Goal: Information Seeking & Learning: Find contact information

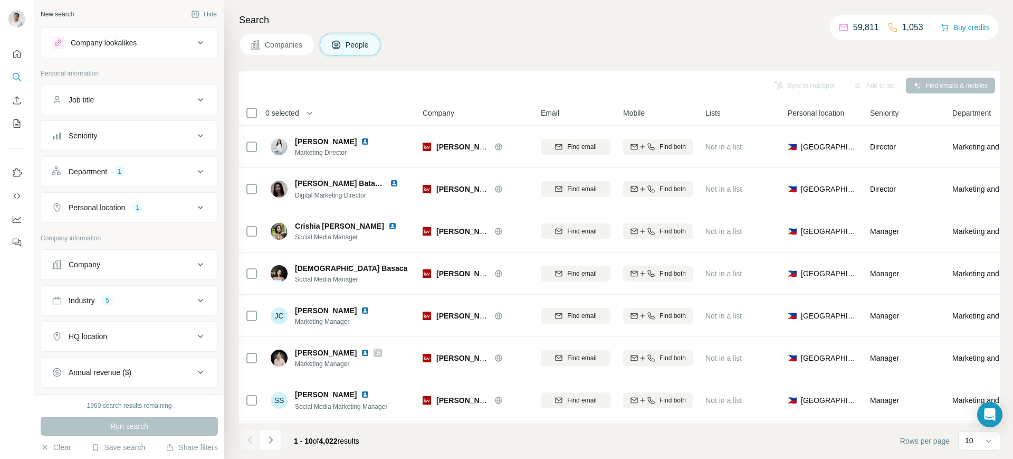
click at [261, 39] on button "Companies" at bounding box center [276, 45] width 75 height 22
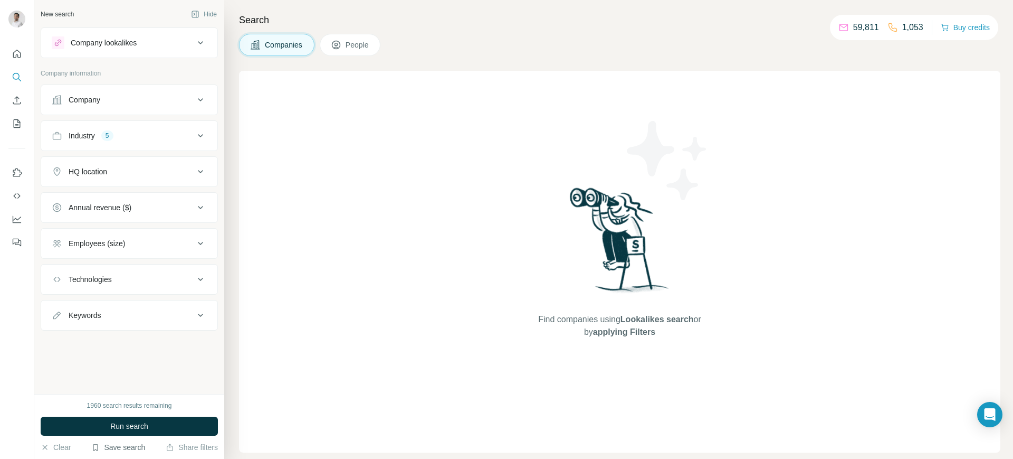
click at [115, 444] on button "Save search" at bounding box center [118, 447] width 54 height 11
click at [132, 422] on div "View my saved searches" at bounding box center [147, 428] width 111 height 21
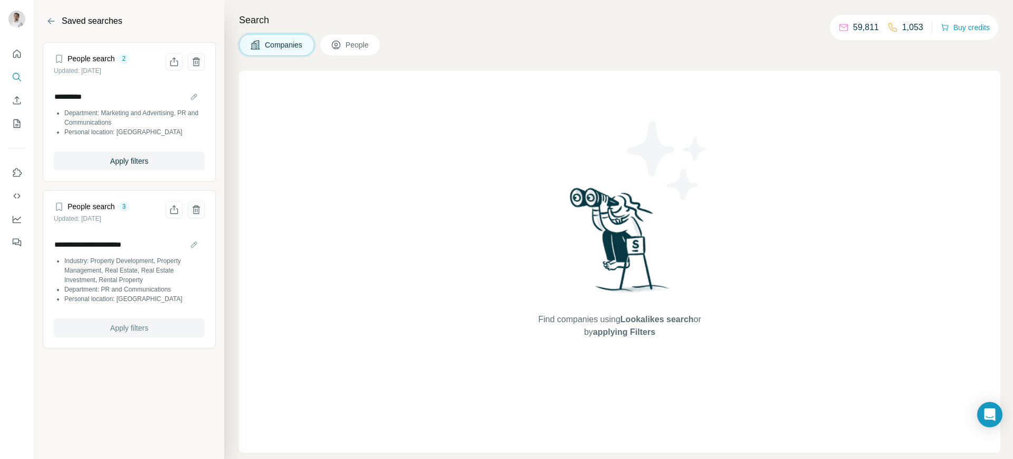
click at [143, 329] on span "Apply filters" at bounding box center [129, 327] width 38 height 11
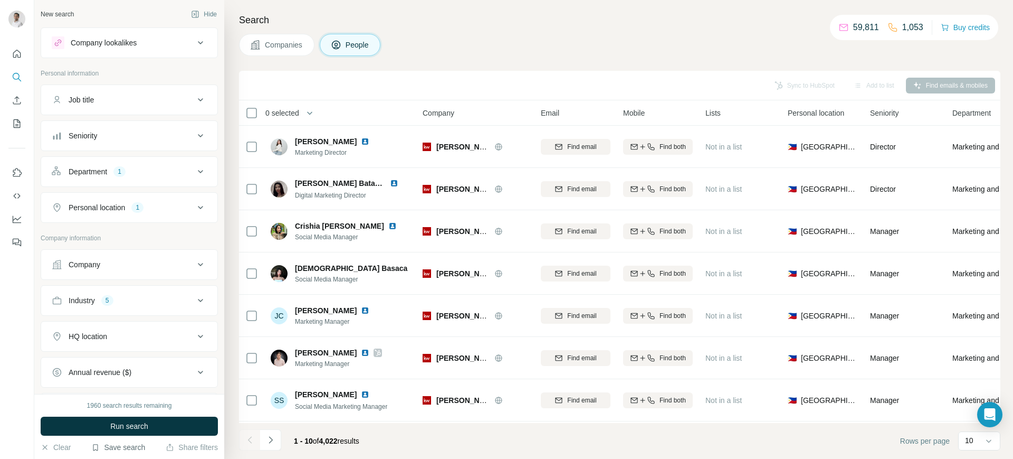
click at [135, 449] on button "Save search" at bounding box center [118, 447] width 54 height 11
click at [143, 423] on div "View my saved searches" at bounding box center [147, 428] width 111 height 21
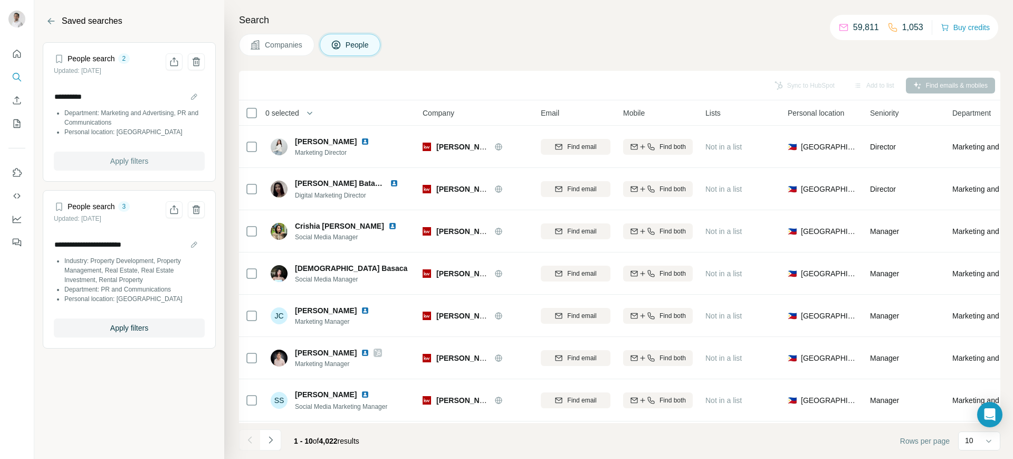
click at [153, 164] on button "Apply filters" at bounding box center [129, 160] width 151 height 19
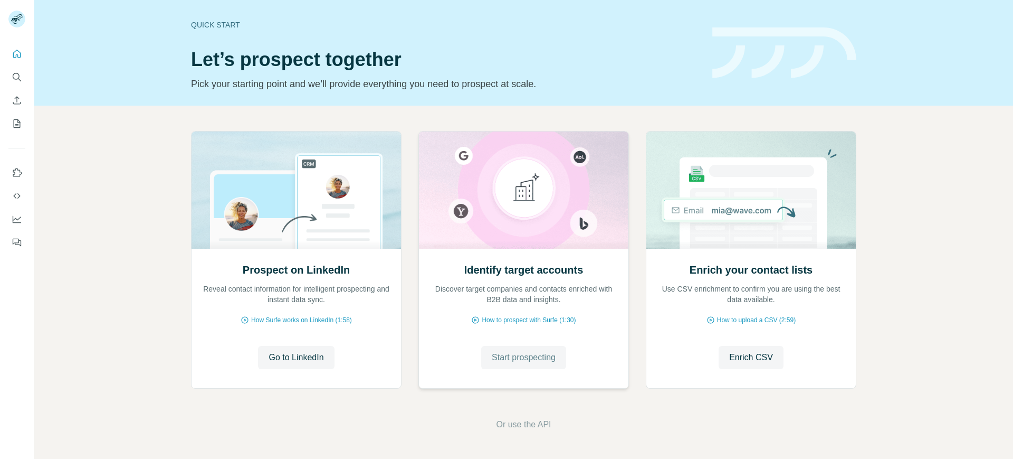
click at [515, 349] on button "Start prospecting" at bounding box center [523, 357] width 85 height 23
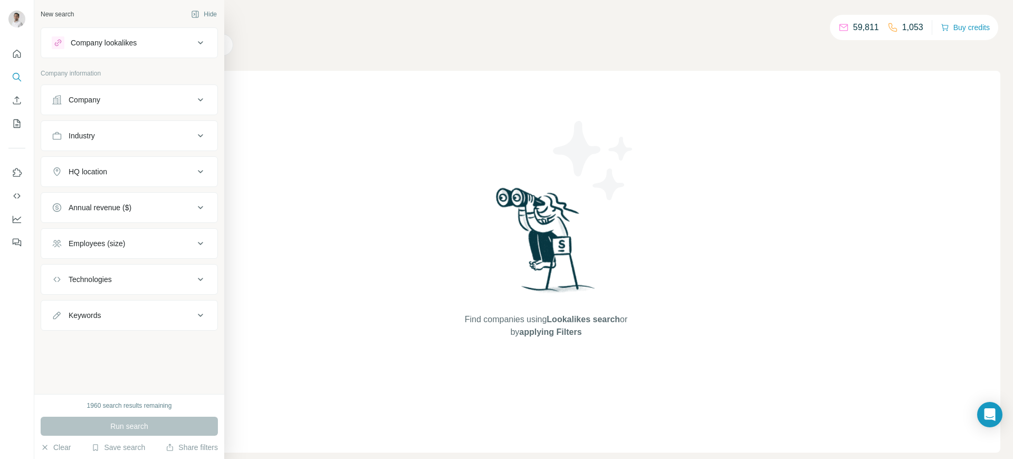
click at [89, 137] on div "Industry" at bounding box center [82, 135] width 26 height 11
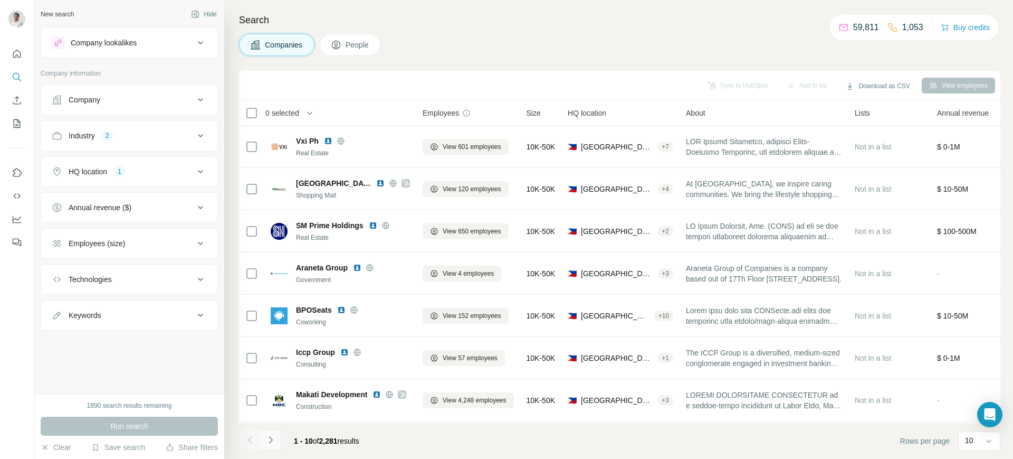
click at [269, 435] on icon "Navigate to next page" at bounding box center [270, 439] width 11 height 11
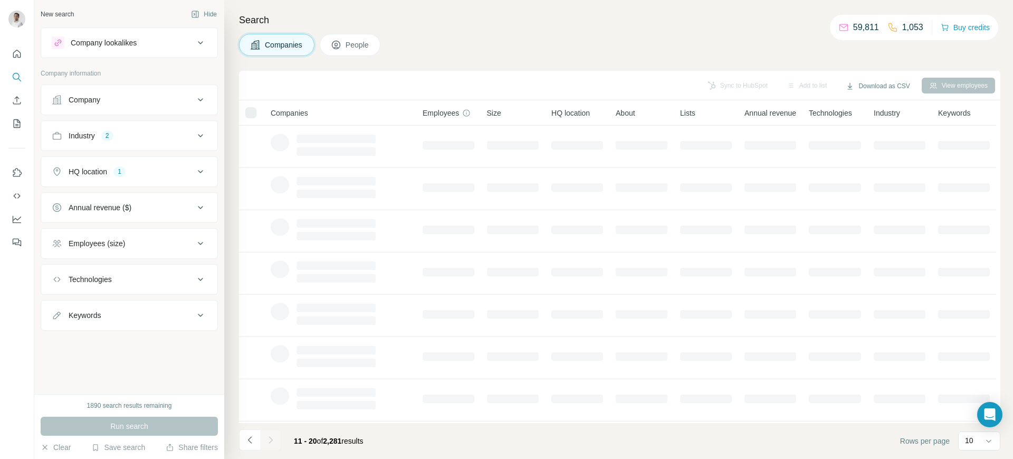
click at [269, 435] on div at bounding box center [270, 439] width 21 height 21
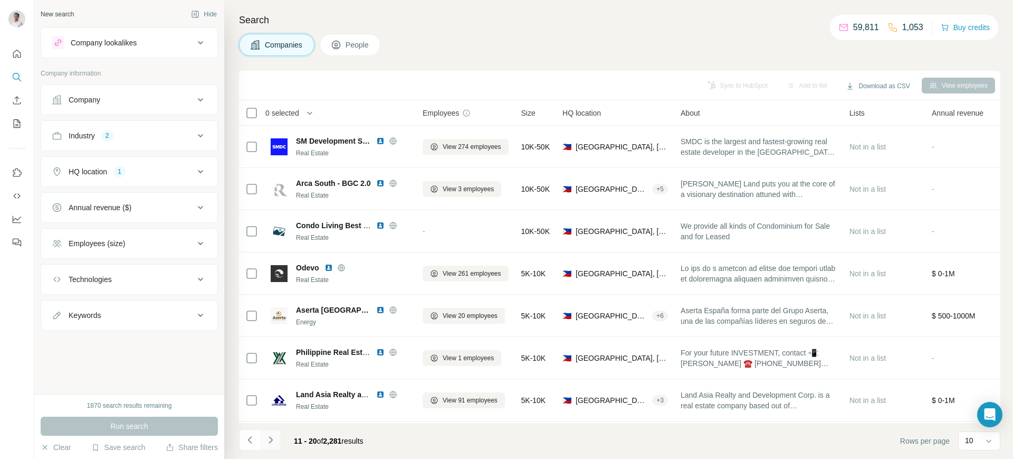
click at [269, 435] on icon "Navigate to next page" at bounding box center [270, 439] width 11 height 11
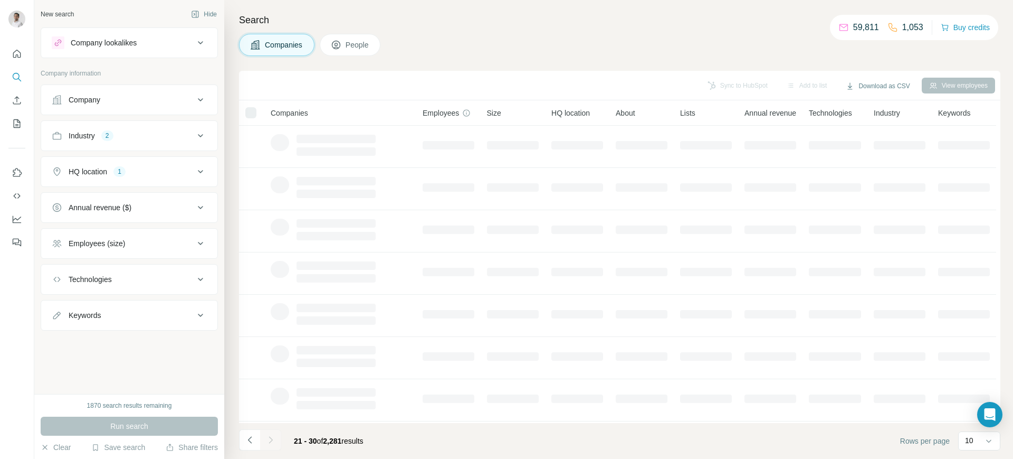
click at [269, 435] on icon "Navigate to next page" at bounding box center [270, 439] width 11 height 11
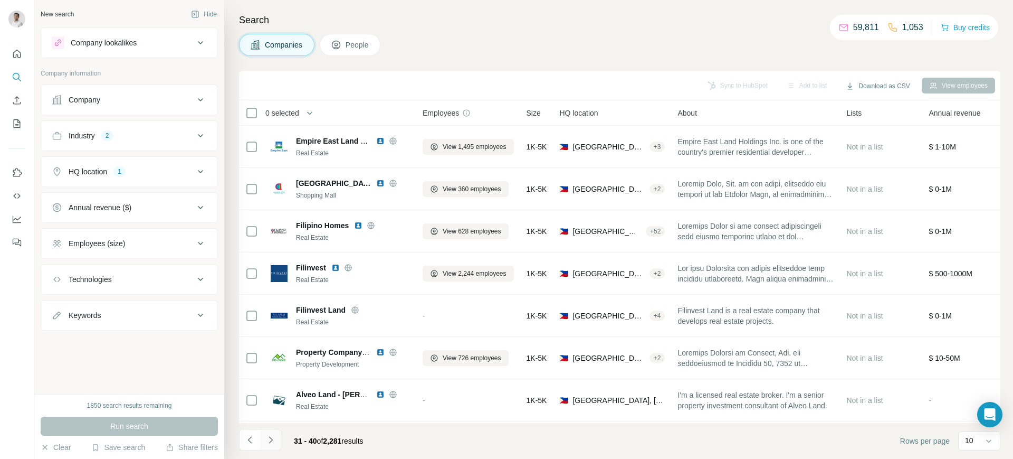
click at [272, 440] on icon "Navigate to next page" at bounding box center [271, 439] width 4 height 7
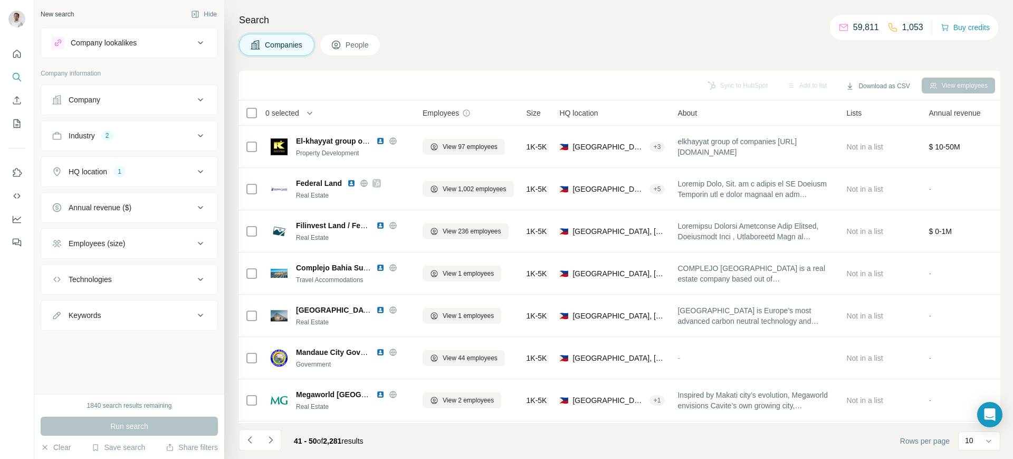
click at [201, 134] on icon at bounding box center [200, 135] width 13 height 13
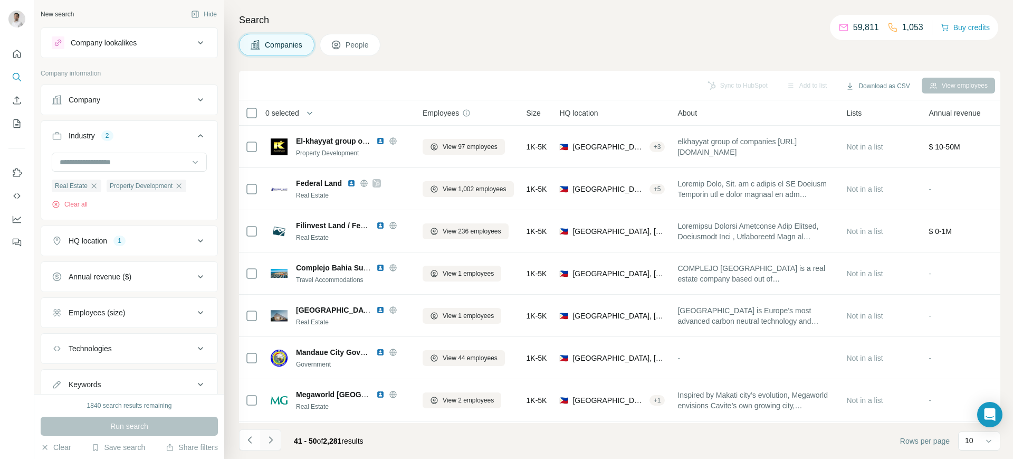
click at [274, 435] on icon "Navigate to next page" at bounding box center [270, 439] width 11 height 11
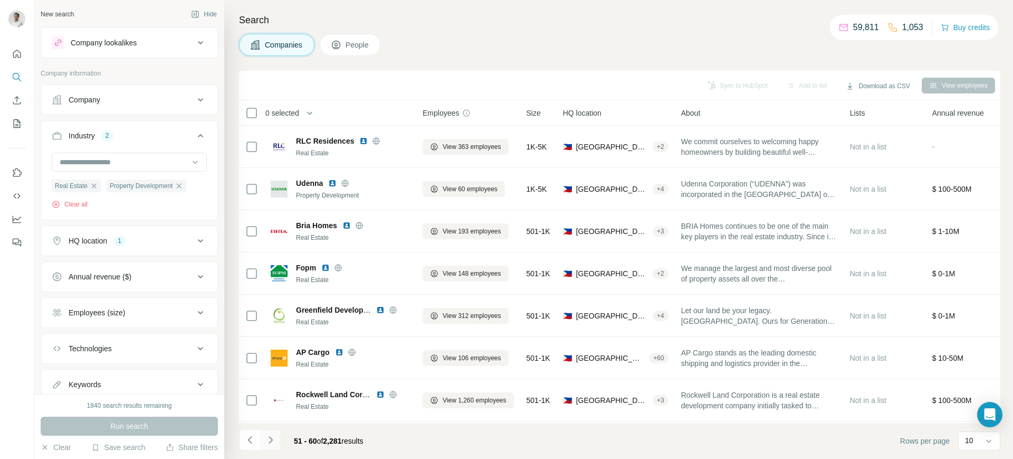
click at [274, 435] on icon "Navigate to next page" at bounding box center [270, 439] width 11 height 11
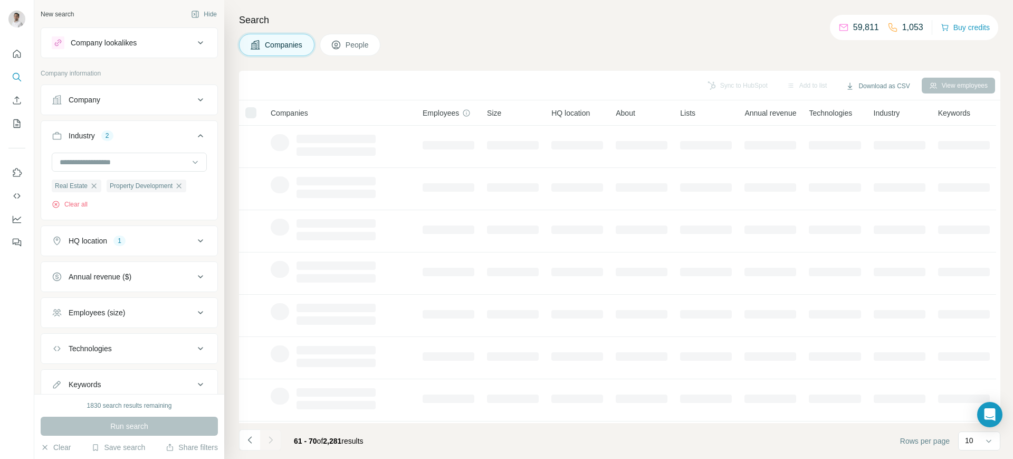
click at [194, 137] on icon at bounding box center [200, 135] width 13 height 13
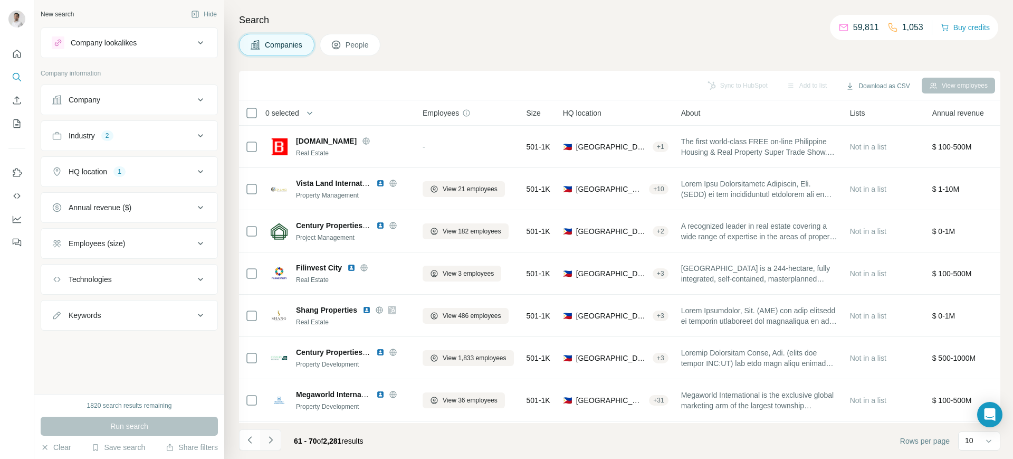
click at [274, 437] on icon "Navigate to next page" at bounding box center [270, 439] width 11 height 11
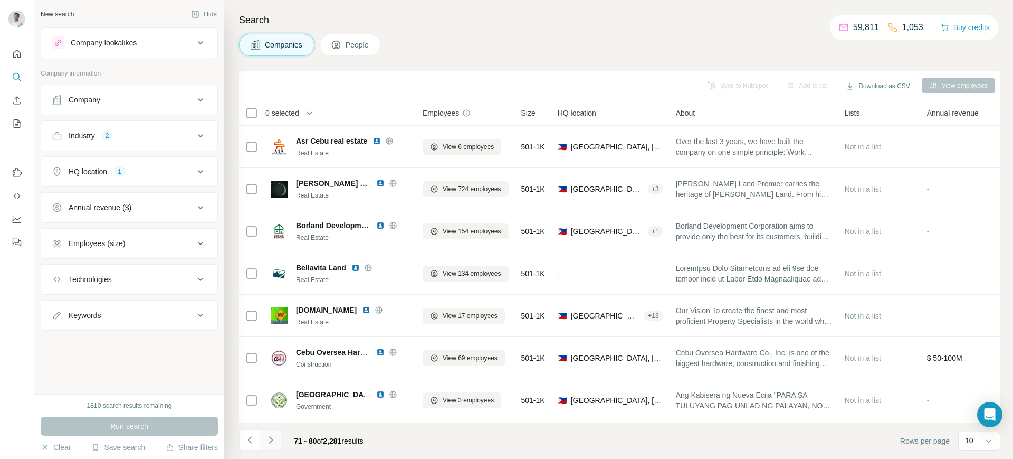
click at [274, 437] on icon "Navigate to next page" at bounding box center [270, 439] width 11 height 11
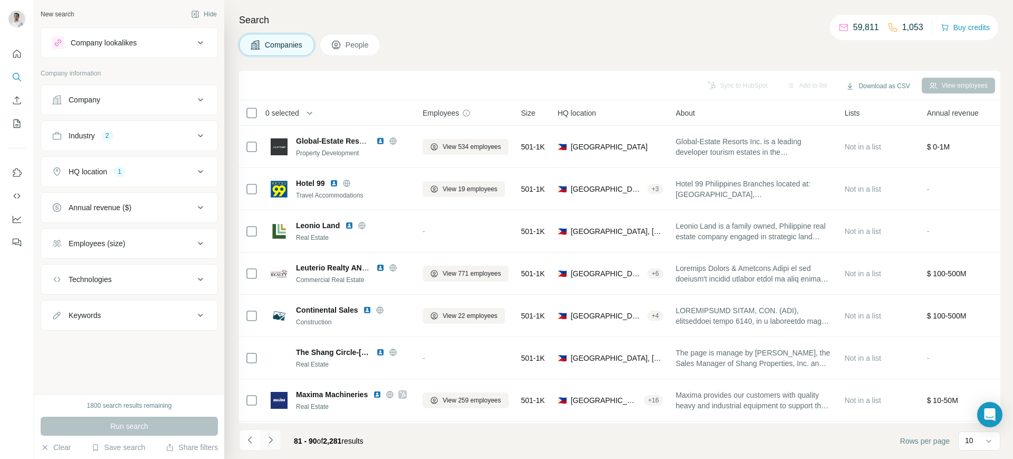
click at [274, 439] on icon "Navigate to next page" at bounding box center [270, 439] width 11 height 11
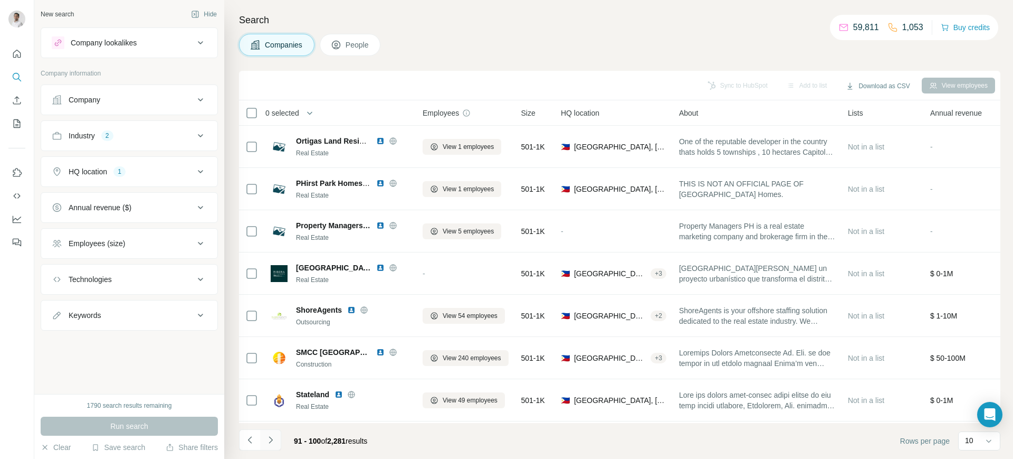
click at [274, 439] on icon "Navigate to next page" at bounding box center [270, 439] width 11 height 11
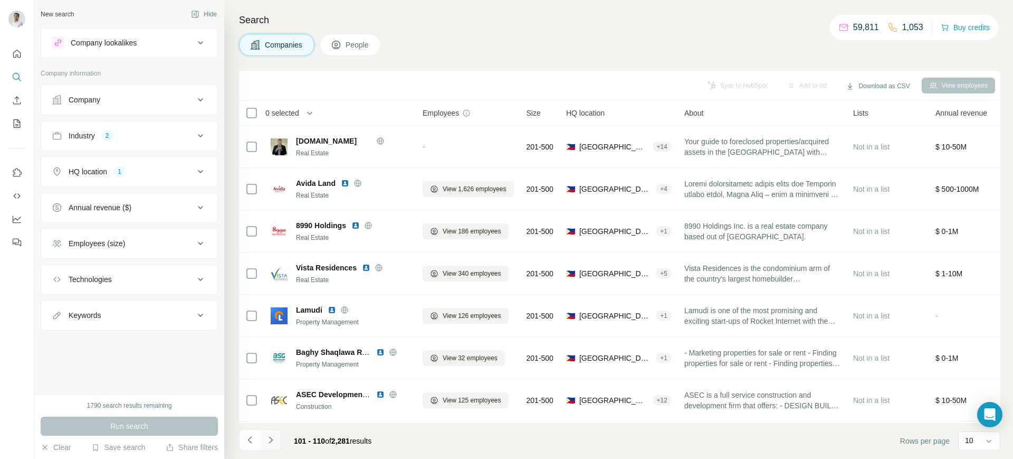
click at [274, 439] on icon "Navigate to next page" at bounding box center [270, 439] width 11 height 11
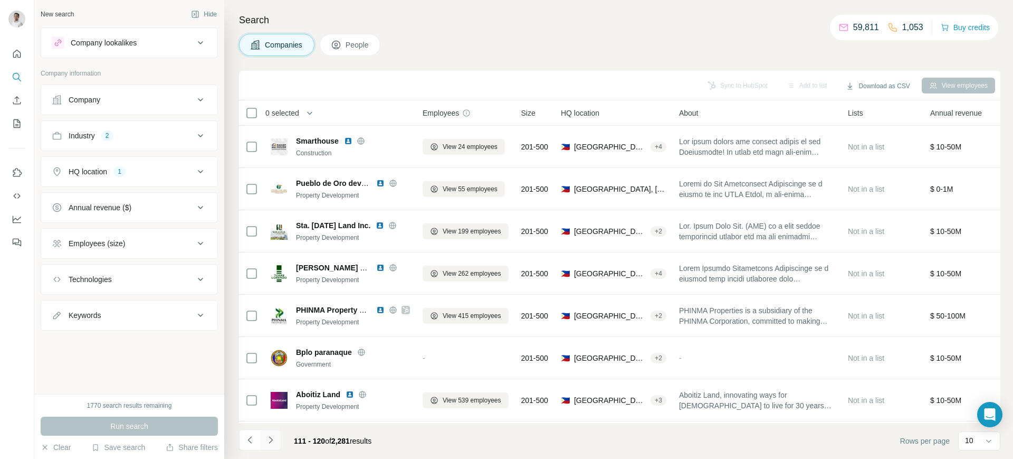
click at [271, 438] on icon "Navigate to next page" at bounding box center [271, 439] width 4 height 7
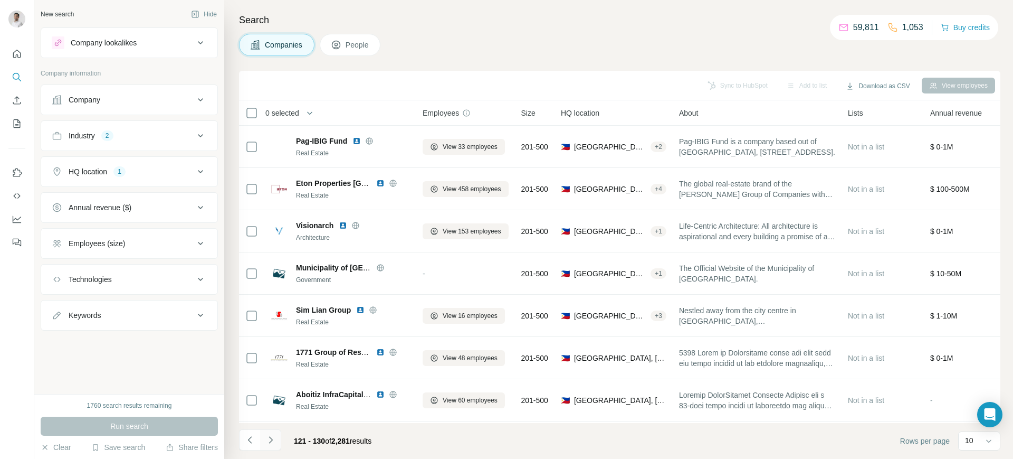
click at [271, 438] on icon "Navigate to next page" at bounding box center [271, 439] width 4 height 7
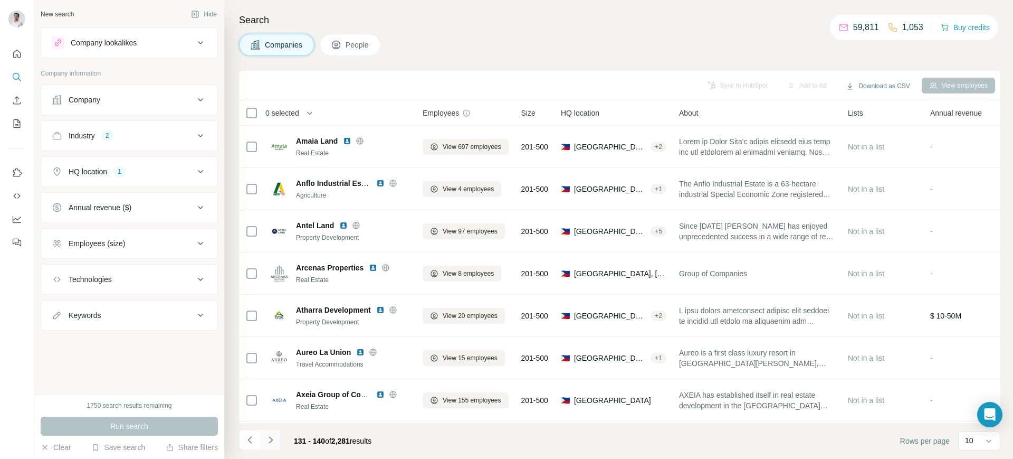
click at [271, 438] on icon "Navigate to next page" at bounding box center [271, 439] width 4 height 7
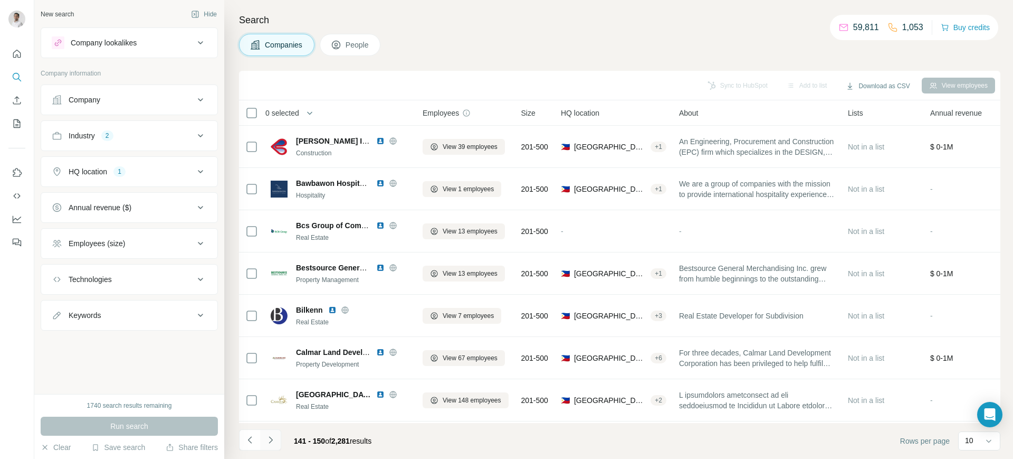
click at [271, 438] on icon "Navigate to next page" at bounding box center [271, 439] width 4 height 7
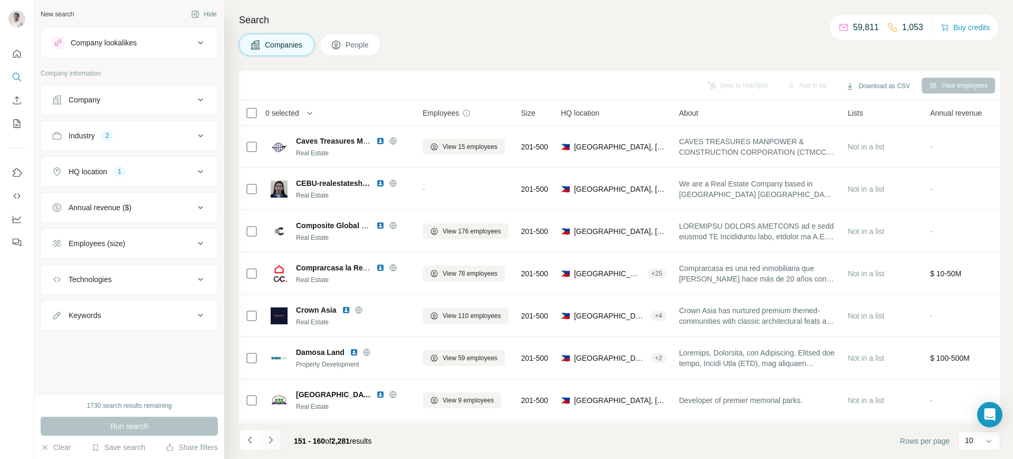
click at [271, 438] on icon "Navigate to next page" at bounding box center [271, 439] width 4 height 7
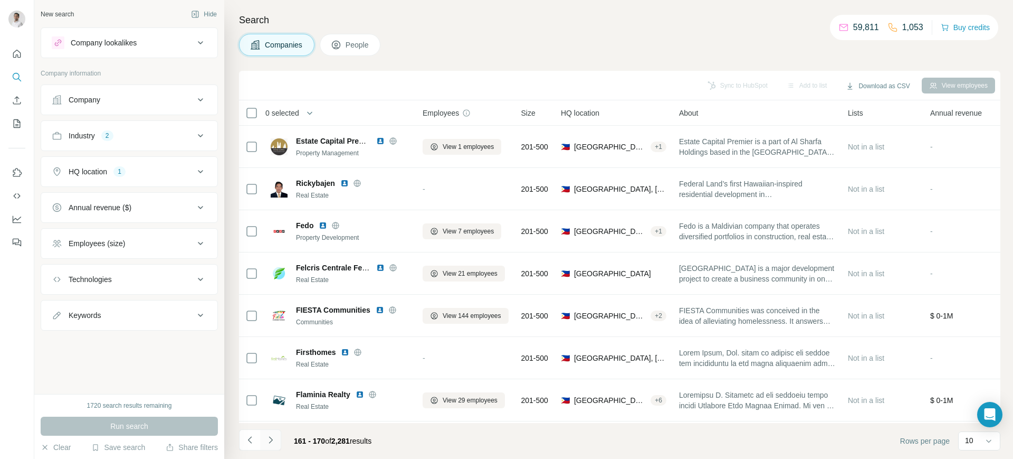
click at [271, 438] on icon "Navigate to next page" at bounding box center [271, 439] width 4 height 7
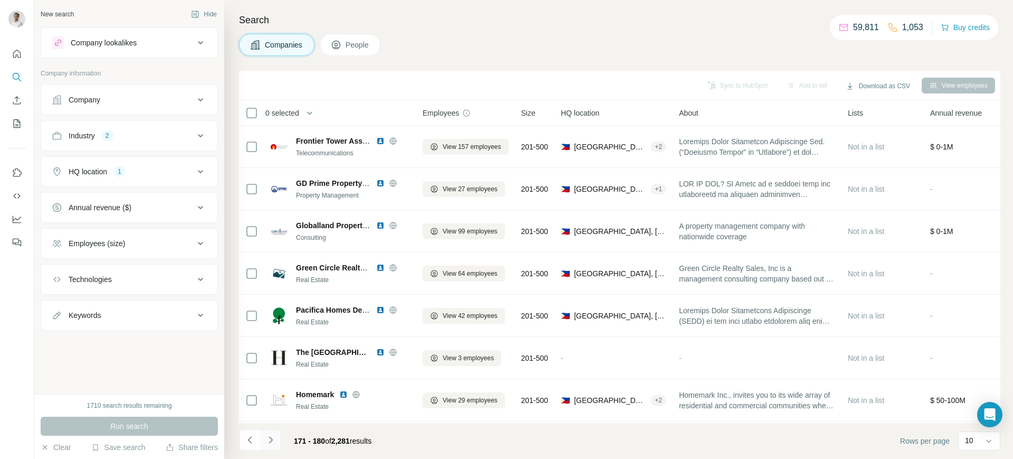
click at [271, 438] on icon "Navigate to next page" at bounding box center [271, 439] width 4 height 7
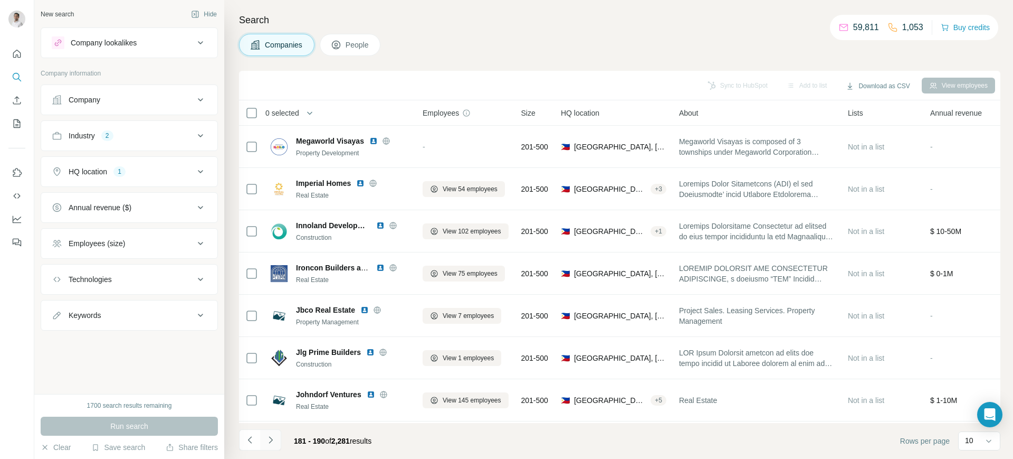
click at [271, 438] on icon "Navigate to next page" at bounding box center [271, 439] width 4 height 7
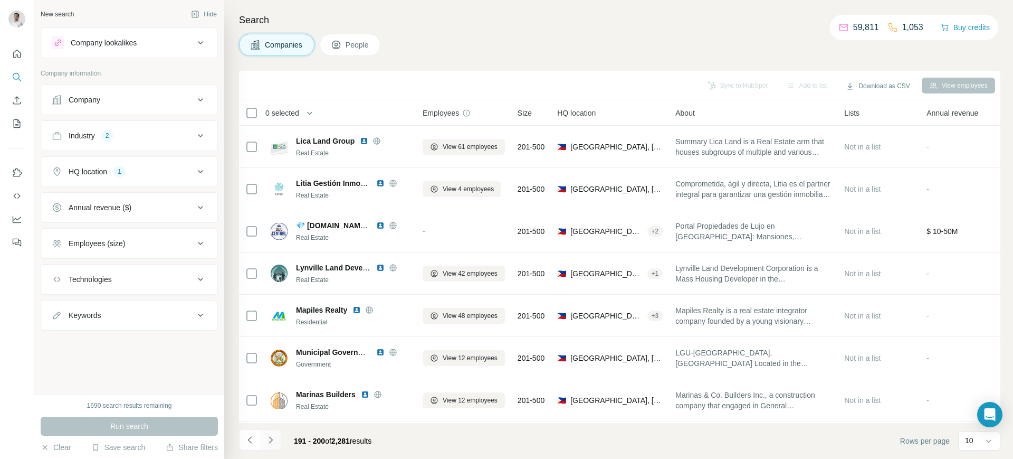
click at [271, 438] on icon "Navigate to next page" at bounding box center [271, 439] width 4 height 7
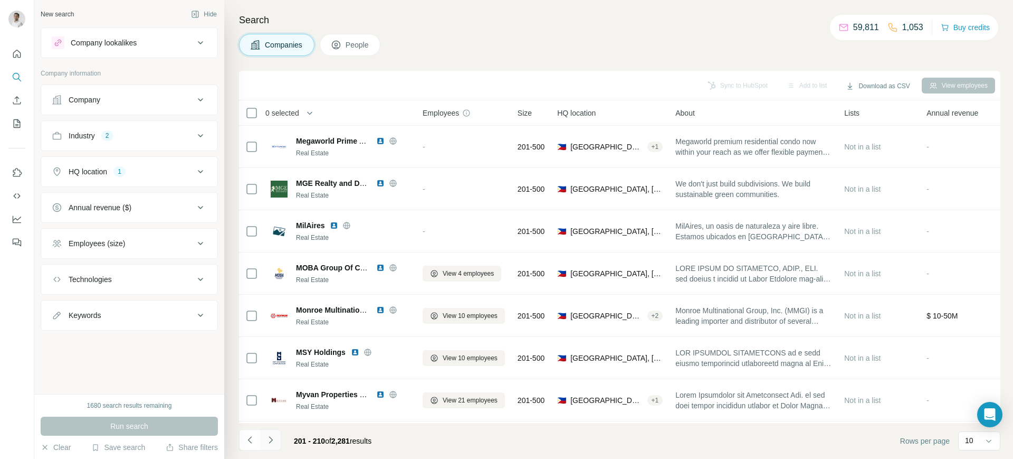
click at [272, 440] on icon "Navigate to next page" at bounding box center [271, 439] width 4 height 7
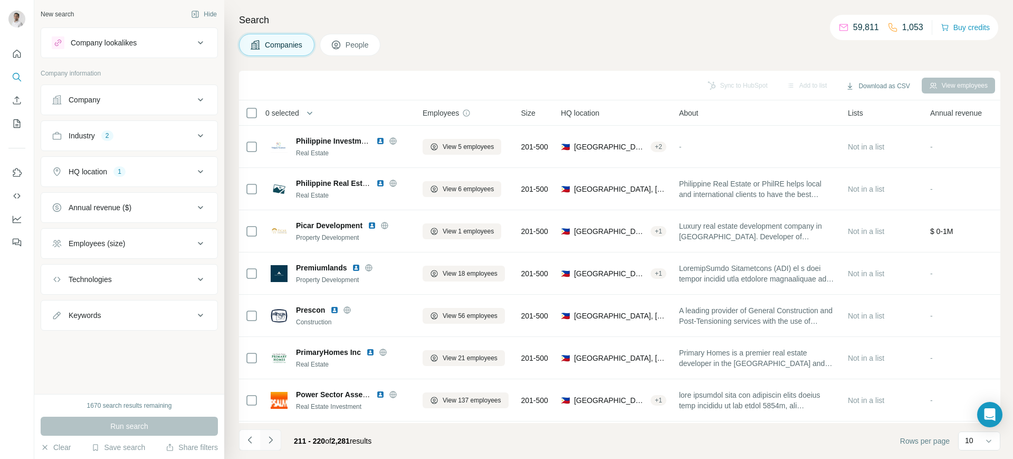
click at [272, 440] on icon "Navigate to next page" at bounding box center [271, 439] width 4 height 7
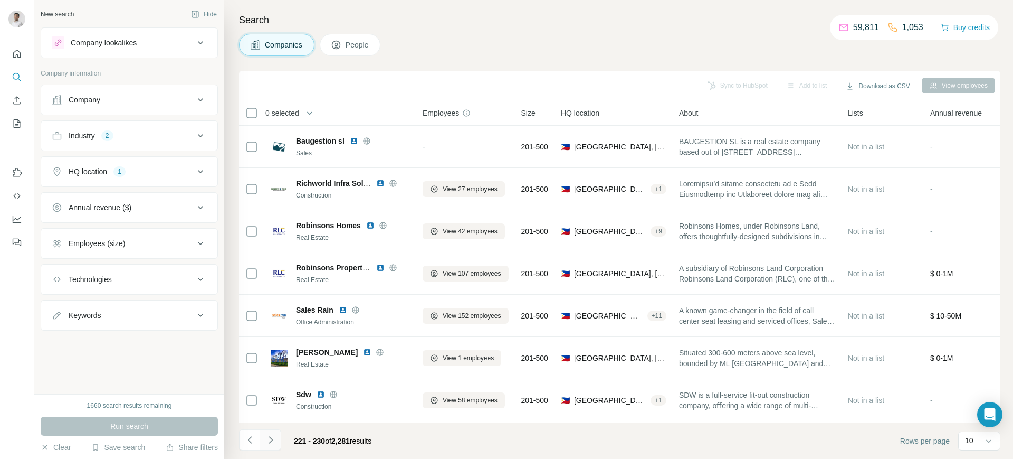
click at [272, 440] on icon "Navigate to next page" at bounding box center [271, 439] width 4 height 7
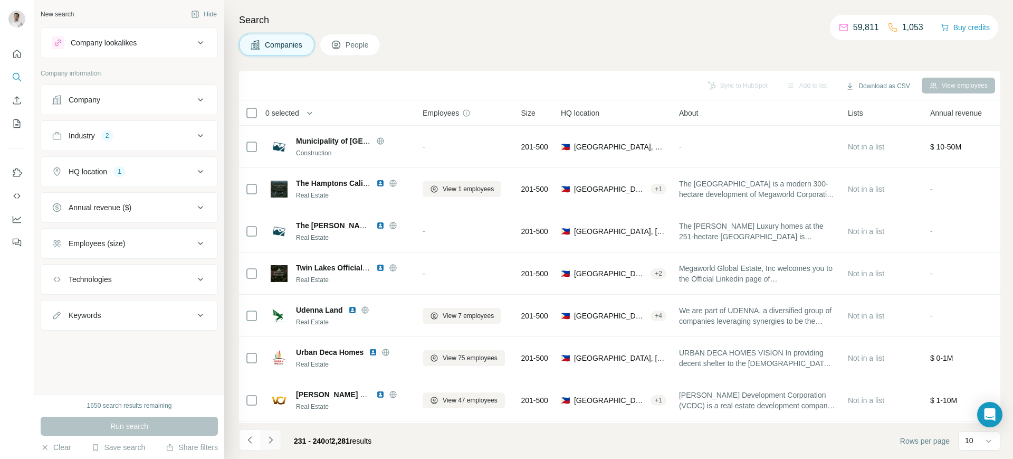
click at [272, 440] on icon "Navigate to next page" at bounding box center [271, 439] width 4 height 7
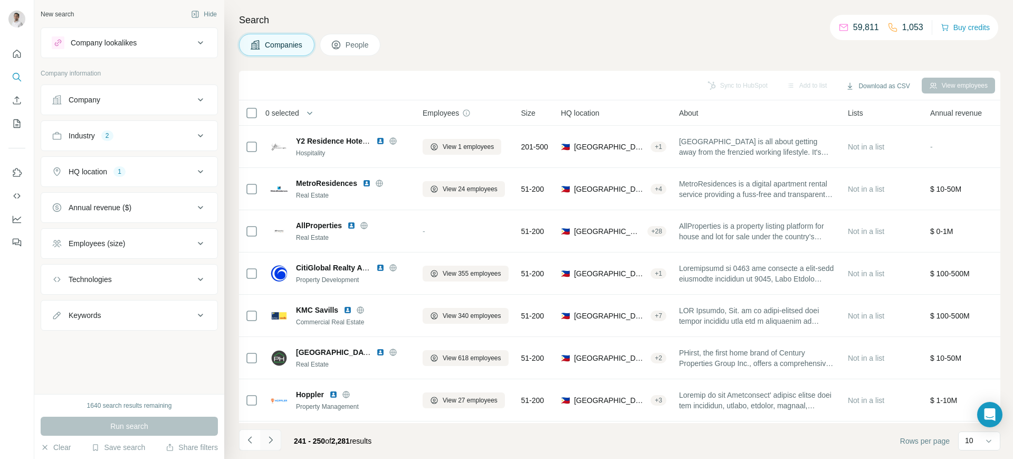
click at [272, 440] on icon "Navigate to next page" at bounding box center [271, 439] width 4 height 7
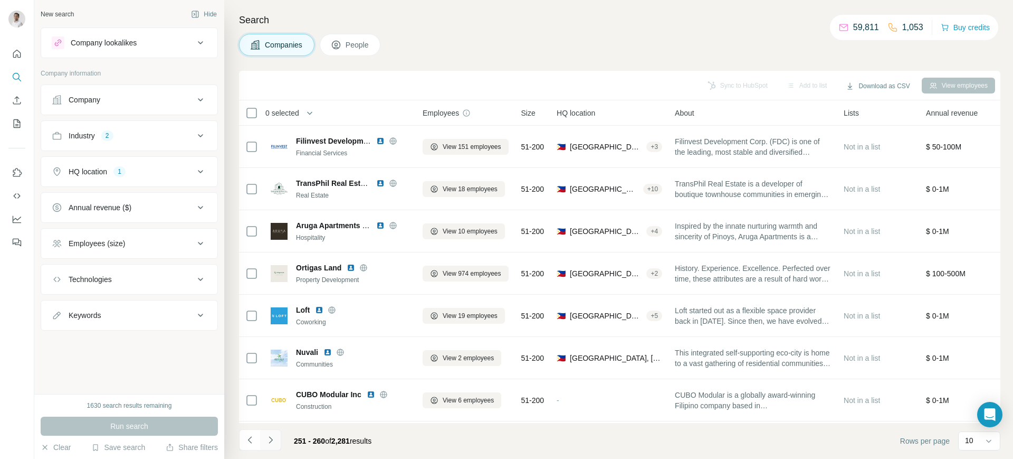
click at [272, 440] on icon "Navigate to next page" at bounding box center [271, 439] width 4 height 7
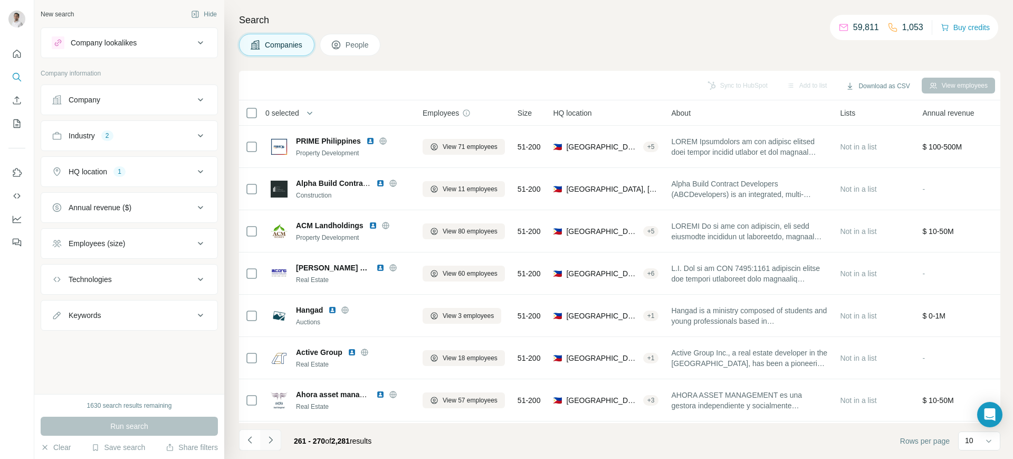
click at [272, 440] on icon "Navigate to next page" at bounding box center [271, 439] width 4 height 7
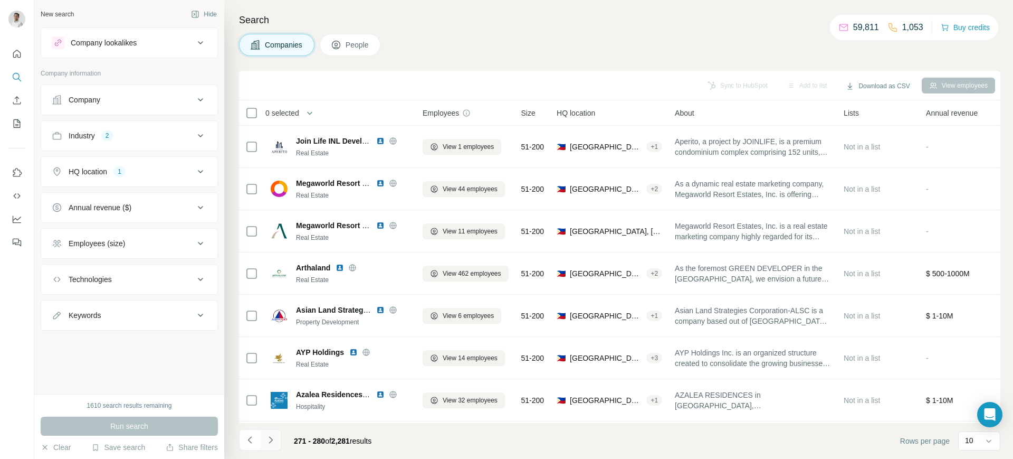
click at [272, 440] on icon "Navigate to next page" at bounding box center [271, 439] width 4 height 7
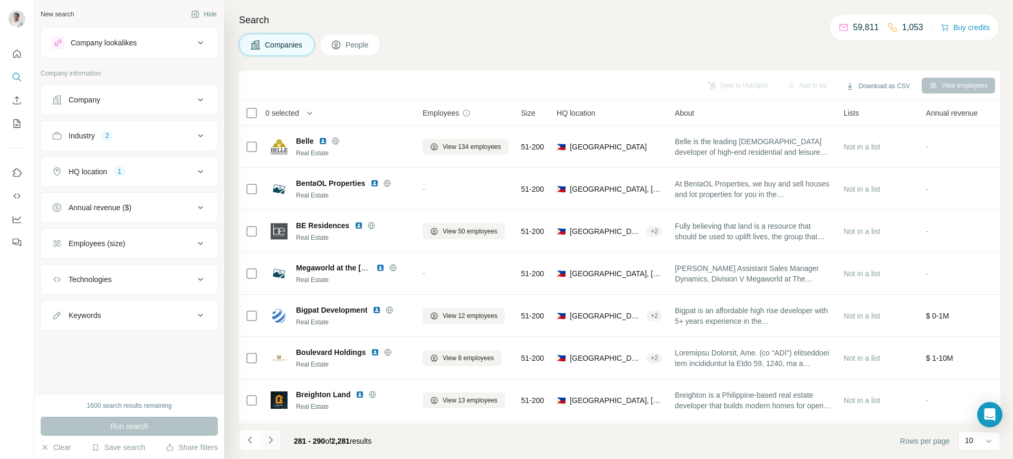
click at [272, 440] on icon "Navigate to next page" at bounding box center [271, 439] width 4 height 7
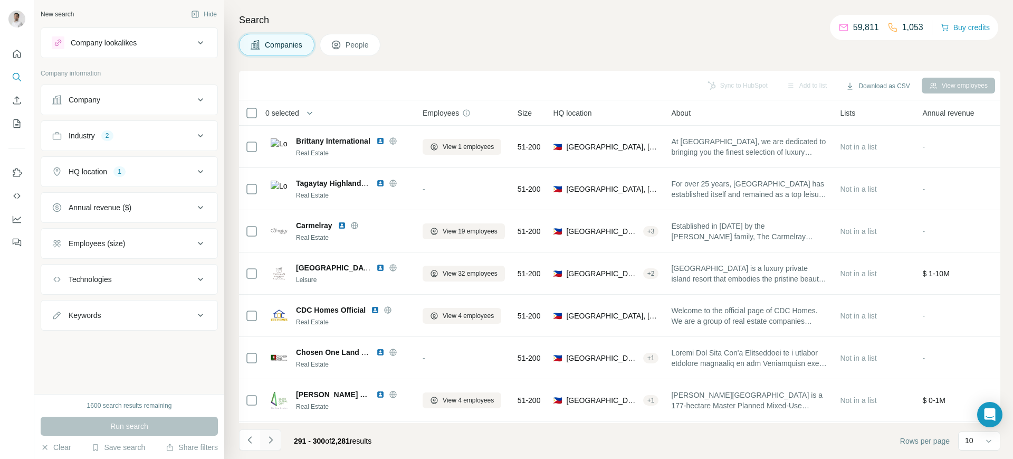
click at [272, 440] on icon "Navigate to next page" at bounding box center [271, 439] width 4 height 7
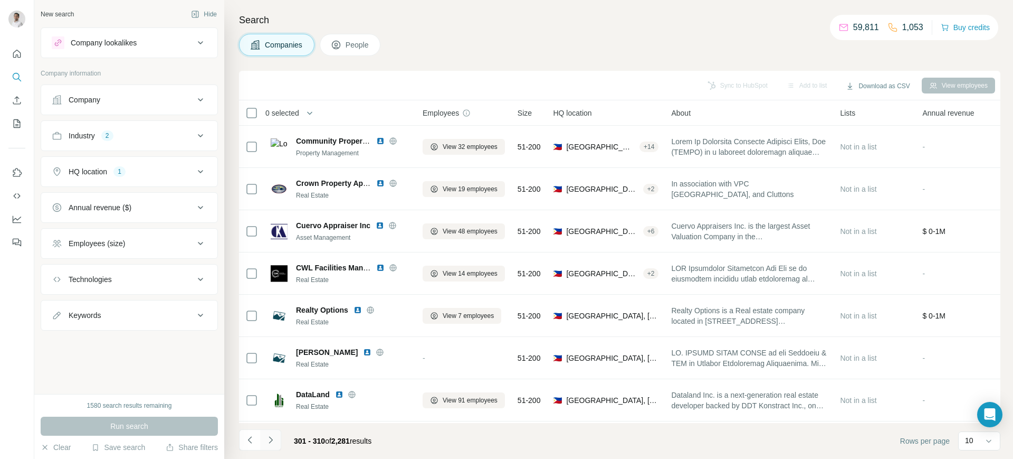
click at [272, 440] on icon "Navigate to next page" at bounding box center [271, 439] width 4 height 7
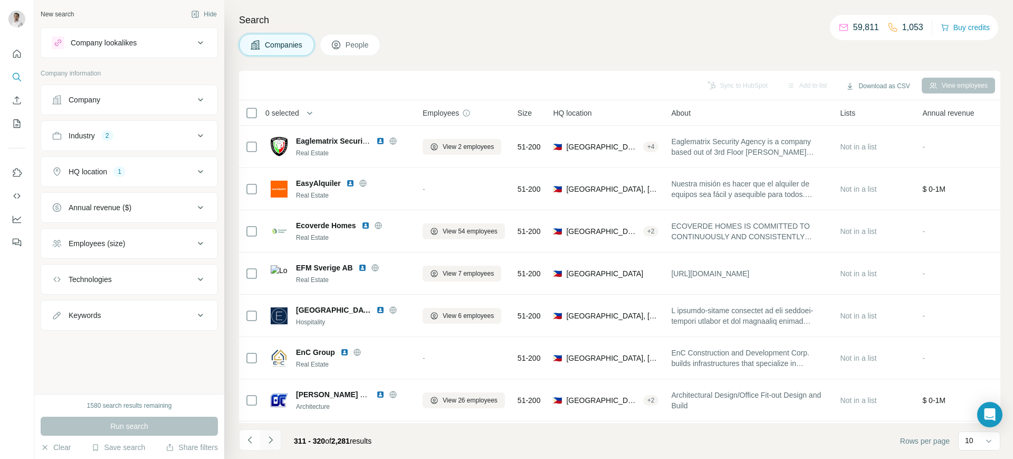
click at [272, 440] on icon "Navigate to next page" at bounding box center [271, 439] width 4 height 7
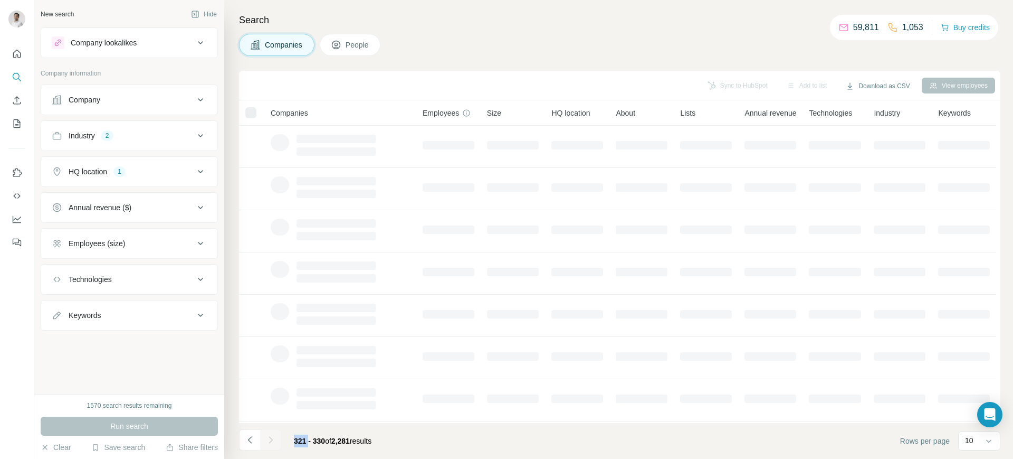
click at [272, 440] on div at bounding box center [270, 439] width 21 height 21
click at [272, 440] on icon "Navigate to next page" at bounding box center [271, 439] width 4 height 7
click at [272, 440] on div at bounding box center [270, 439] width 21 height 21
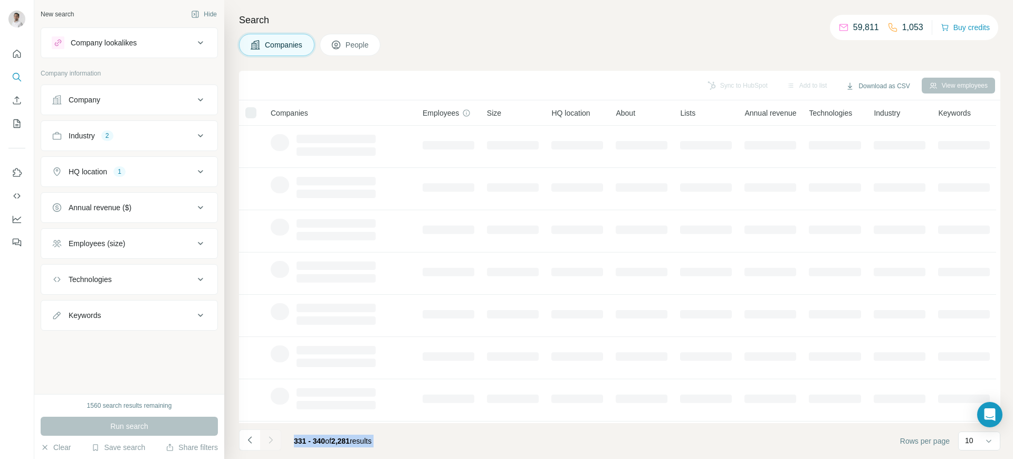
click at [272, 440] on icon "Navigate to next page" at bounding box center [271, 439] width 4 height 7
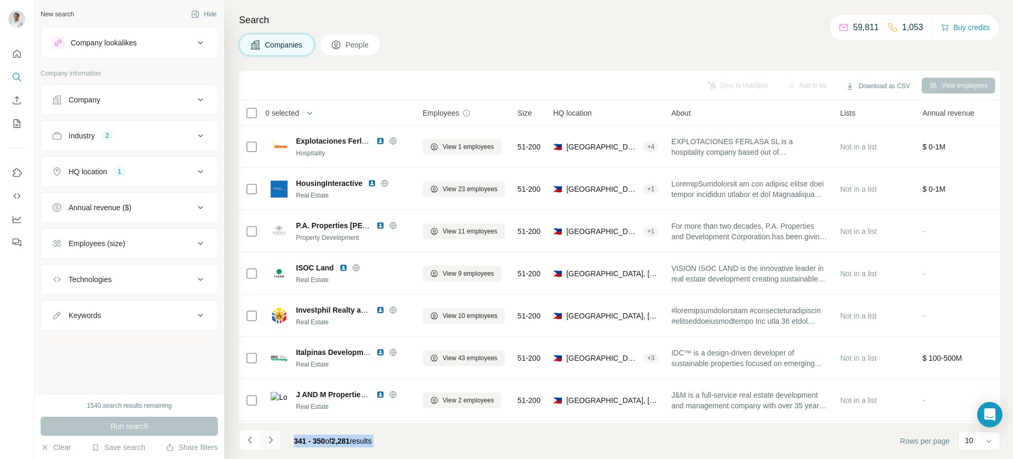
click at [272, 440] on icon "Navigate to next page" at bounding box center [271, 439] width 4 height 7
click at [272, 440] on div at bounding box center [270, 439] width 21 height 21
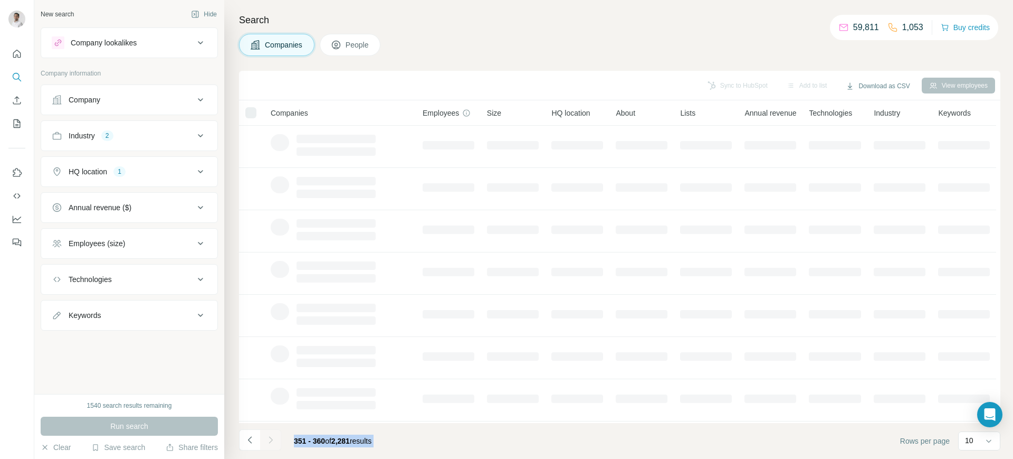
click at [272, 440] on div at bounding box center [270, 439] width 21 height 21
click at [272, 440] on icon "Navigate to next page" at bounding box center [271, 439] width 4 height 7
click at [272, 440] on div at bounding box center [270, 439] width 21 height 21
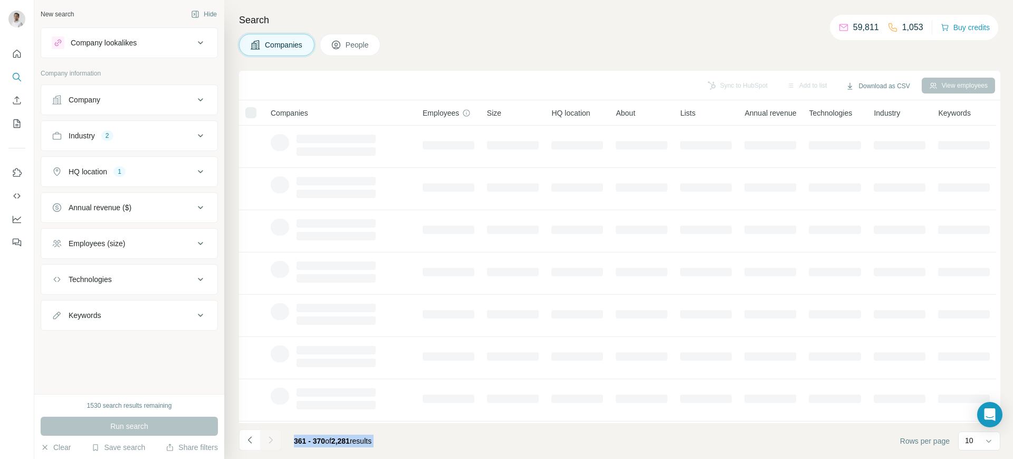
click at [272, 440] on div at bounding box center [270, 439] width 21 height 21
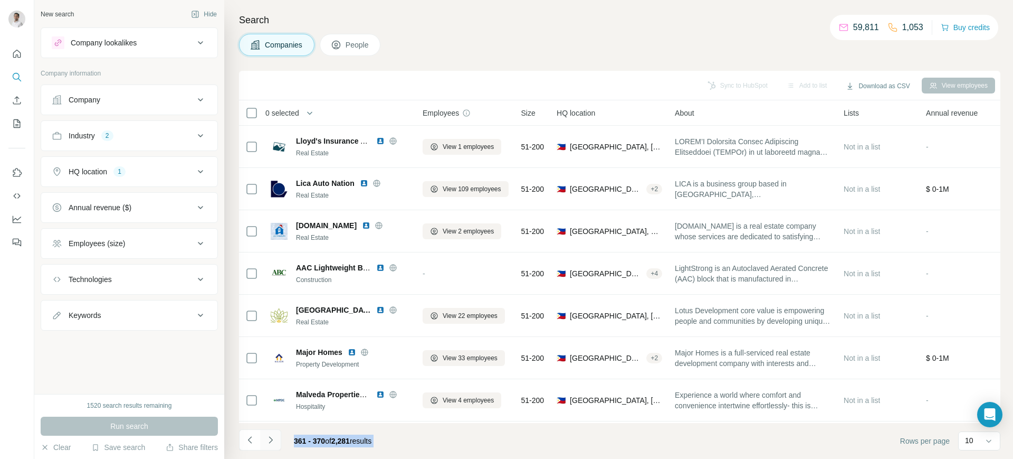
click at [272, 440] on icon "Navigate to next page" at bounding box center [271, 439] width 4 height 7
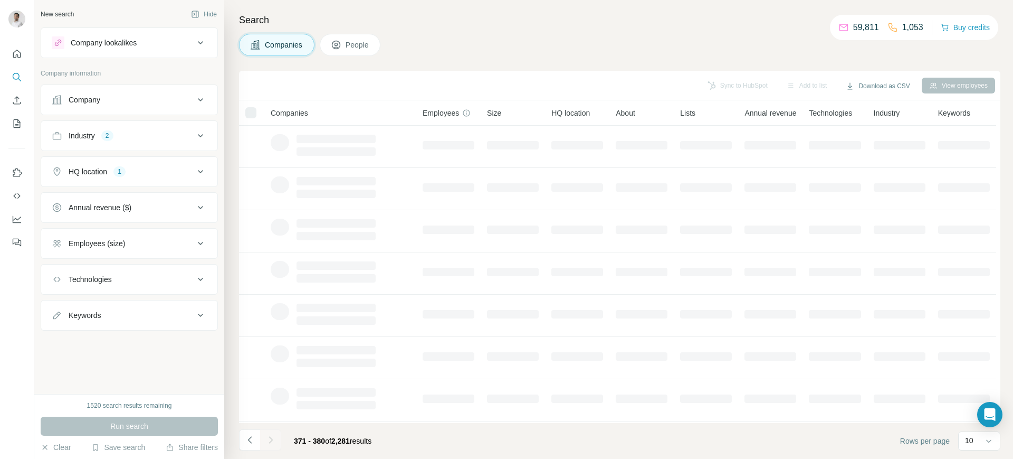
click at [272, 440] on div at bounding box center [270, 439] width 21 height 21
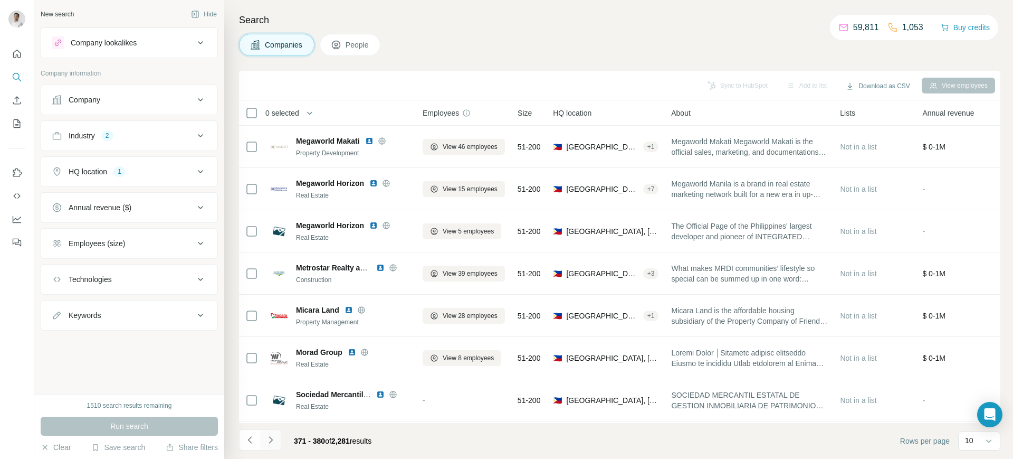
click at [272, 440] on icon "Navigate to next page" at bounding box center [271, 439] width 4 height 7
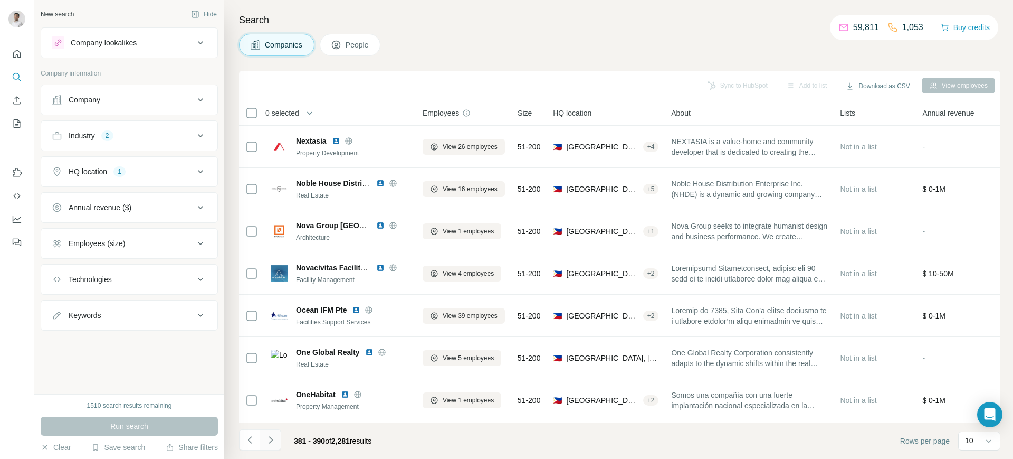
click at [272, 440] on icon "Navigate to next page" at bounding box center [271, 439] width 4 height 7
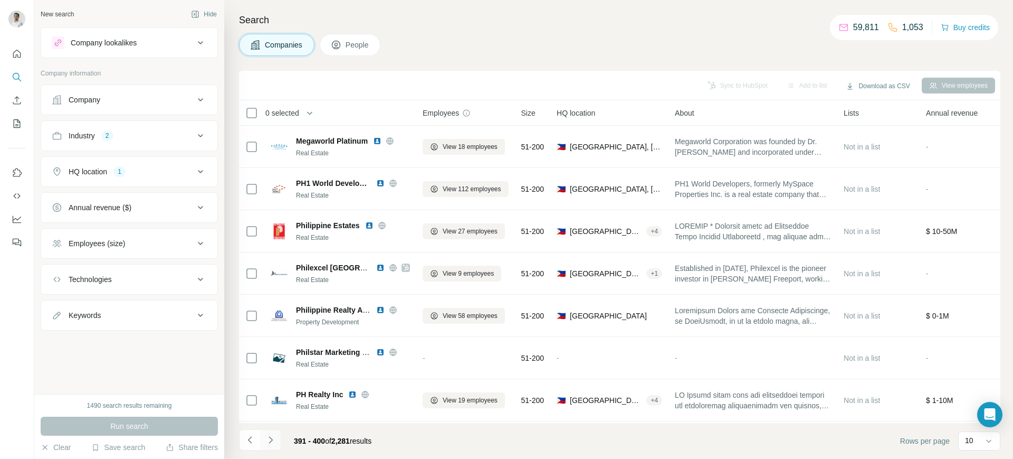
drag, startPoint x: 491, startPoint y: 24, endPoint x: 272, endPoint y: 442, distance: 471.7
click at [272, 442] on icon "Navigate to next page" at bounding box center [270, 439] width 11 height 11
click at [272, 442] on div at bounding box center [270, 439] width 21 height 21
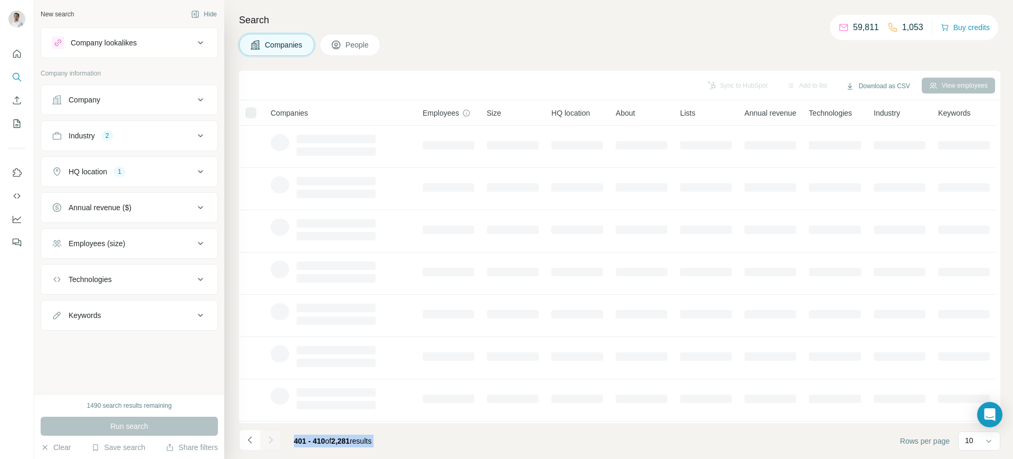
click at [272, 442] on div at bounding box center [270, 439] width 21 height 21
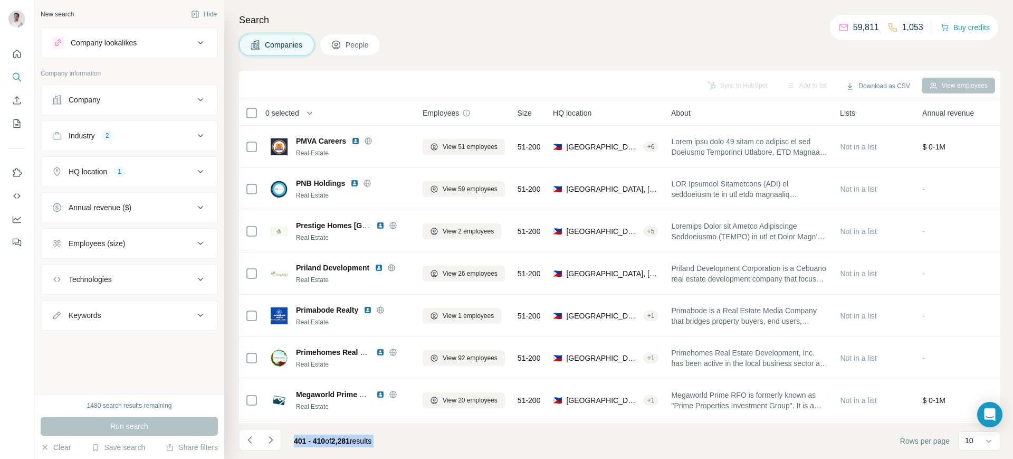
click at [272, 442] on icon "Navigate to next page" at bounding box center [270, 439] width 11 height 11
click at [272, 442] on div at bounding box center [270, 439] width 21 height 21
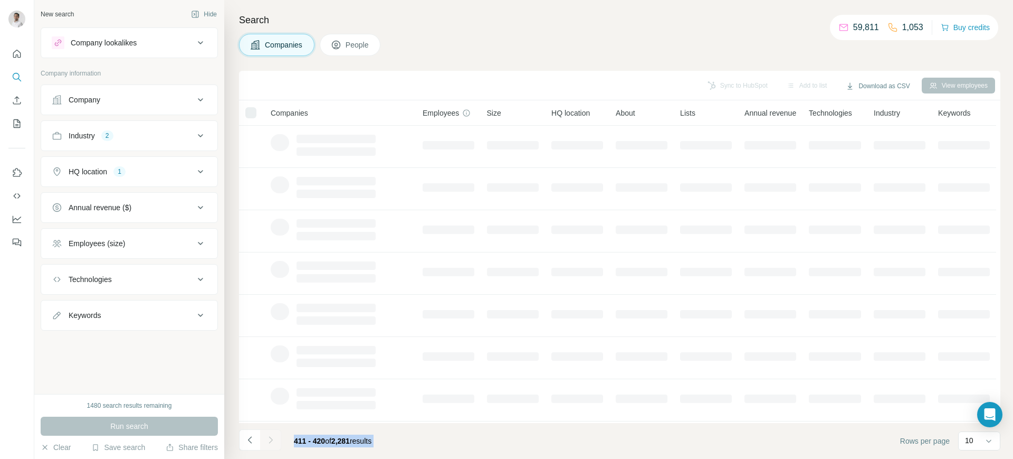
click at [272, 442] on div at bounding box center [270, 439] width 21 height 21
click at [272, 442] on icon "Navigate to next page" at bounding box center [270, 439] width 11 height 11
click at [272, 442] on div at bounding box center [270, 439] width 21 height 21
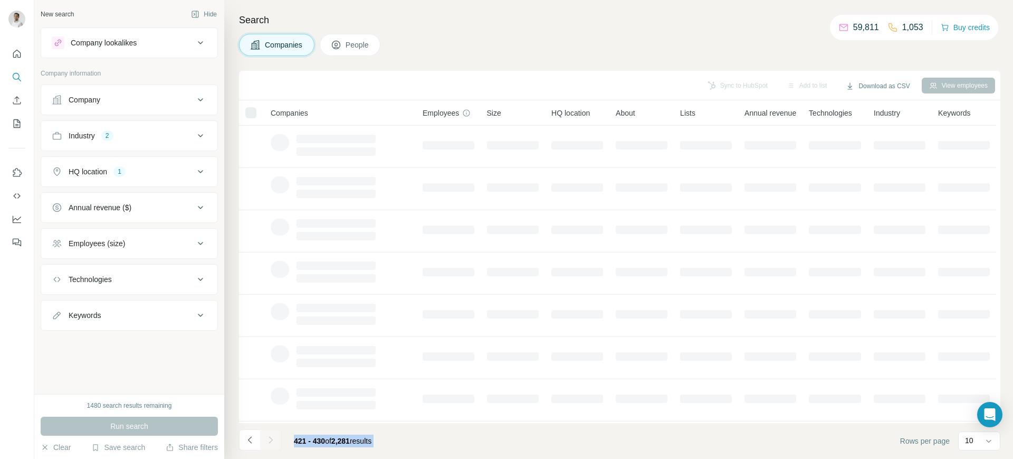
click at [272, 442] on div at bounding box center [270, 439] width 21 height 21
click at [272, 442] on icon "Navigate to next page" at bounding box center [270, 439] width 11 height 11
click at [272, 442] on div at bounding box center [270, 439] width 21 height 21
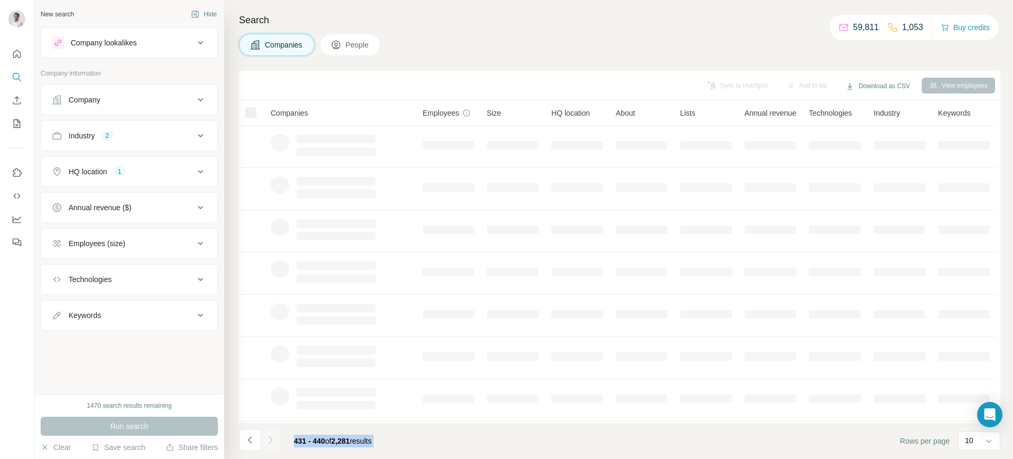
click at [272, 442] on div at bounding box center [270, 439] width 21 height 21
click at [272, 442] on icon "Navigate to next page" at bounding box center [270, 439] width 11 height 11
click at [272, 442] on div at bounding box center [270, 439] width 21 height 21
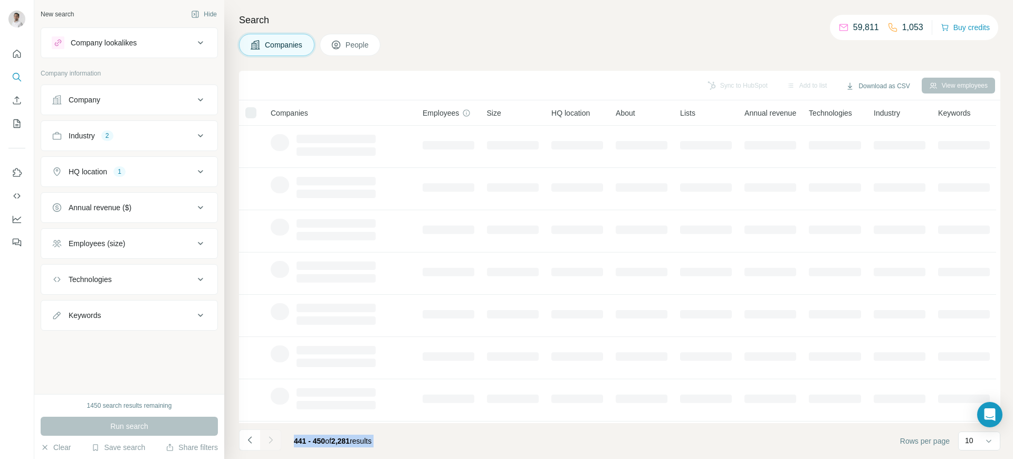
click at [272, 442] on div at bounding box center [270, 439] width 21 height 21
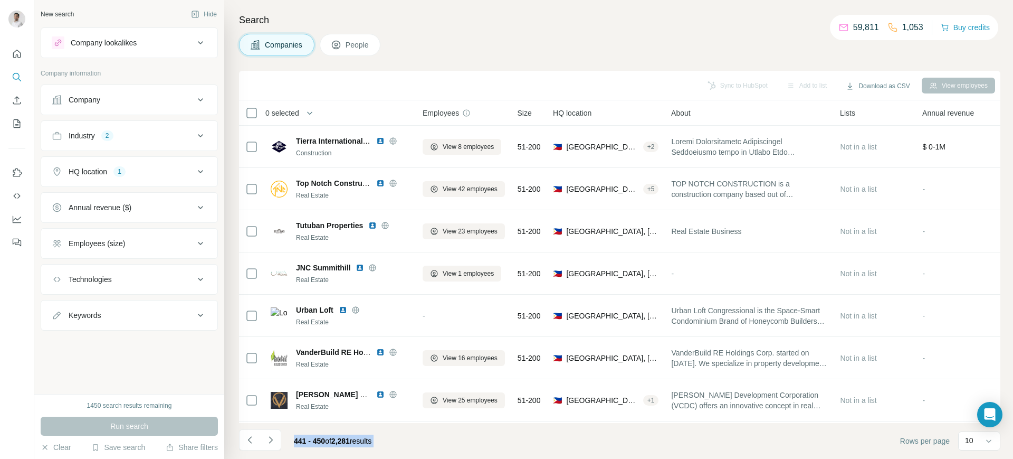
click at [272, 442] on icon "Navigate to next page" at bounding box center [270, 439] width 11 height 11
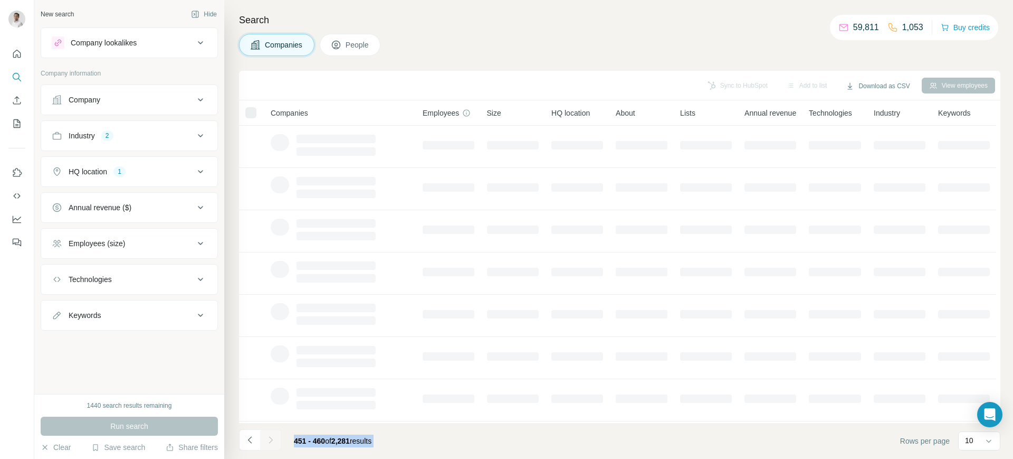
click at [272, 442] on div at bounding box center [270, 439] width 21 height 21
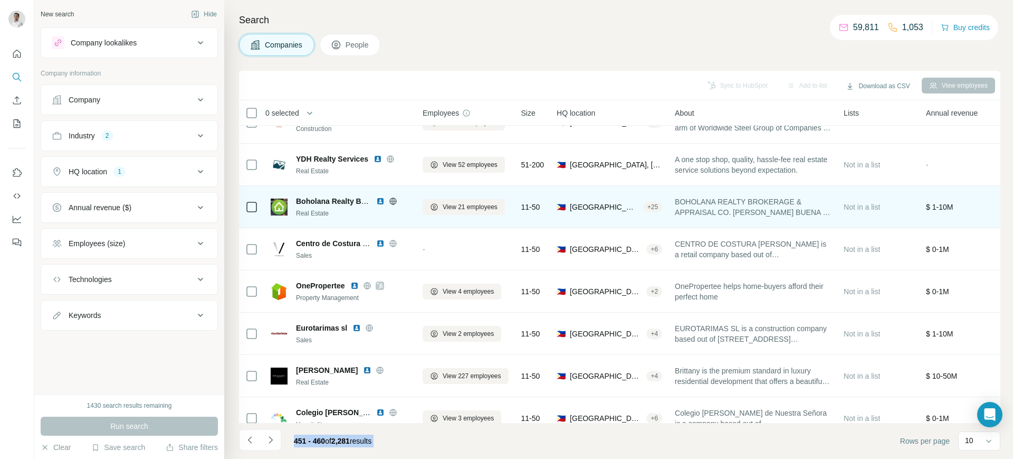
scroll to position [132, 0]
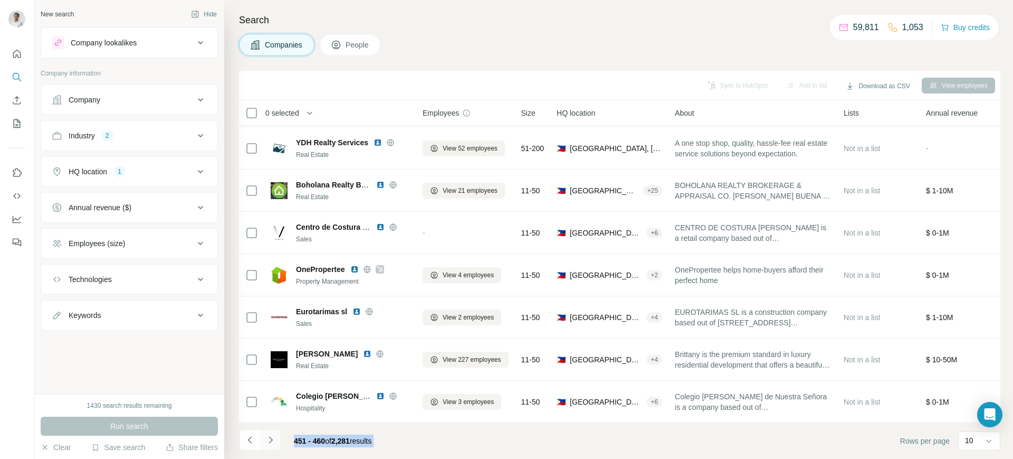
click at [270, 443] on icon "Navigate to next page" at bounding box center [270, 439] width 11 height 11
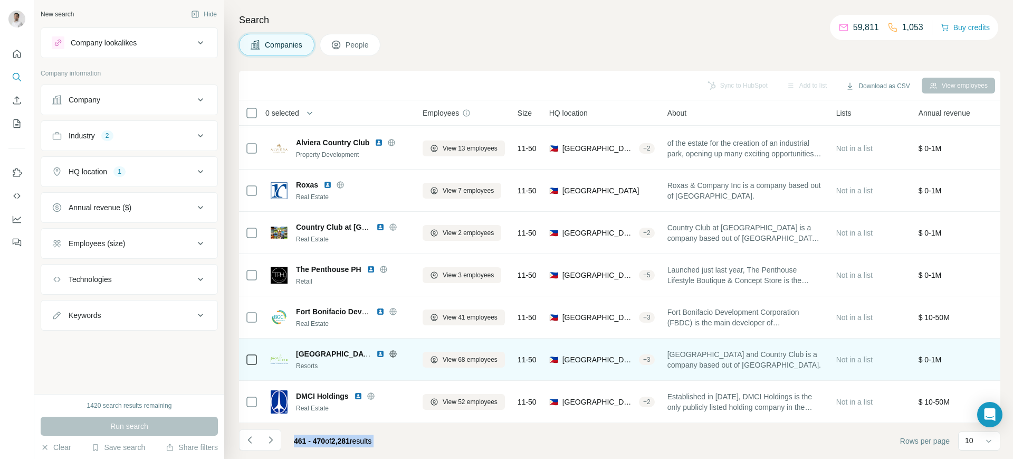
click at [381, 349] on img at bounding box center [380, 353] width 8 height 8
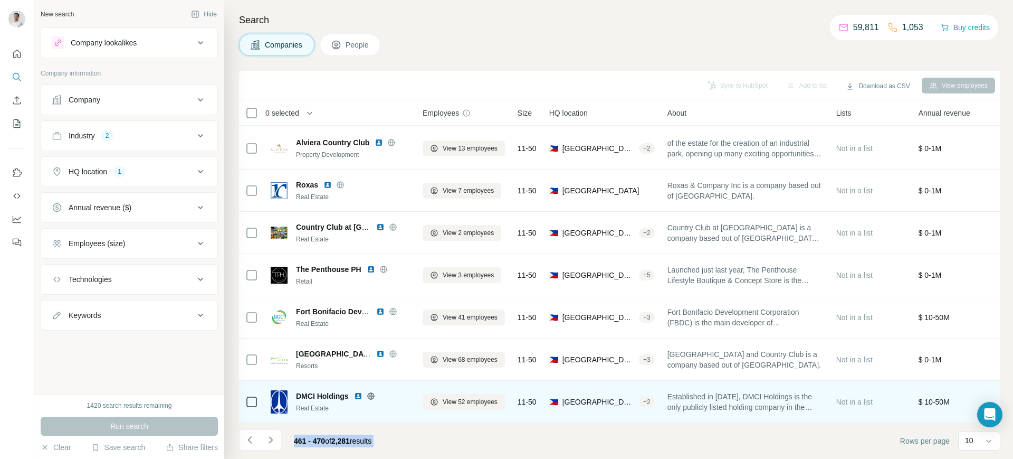
click at [358, 392] on img at bounding box center [358, 396] width 8 height 8
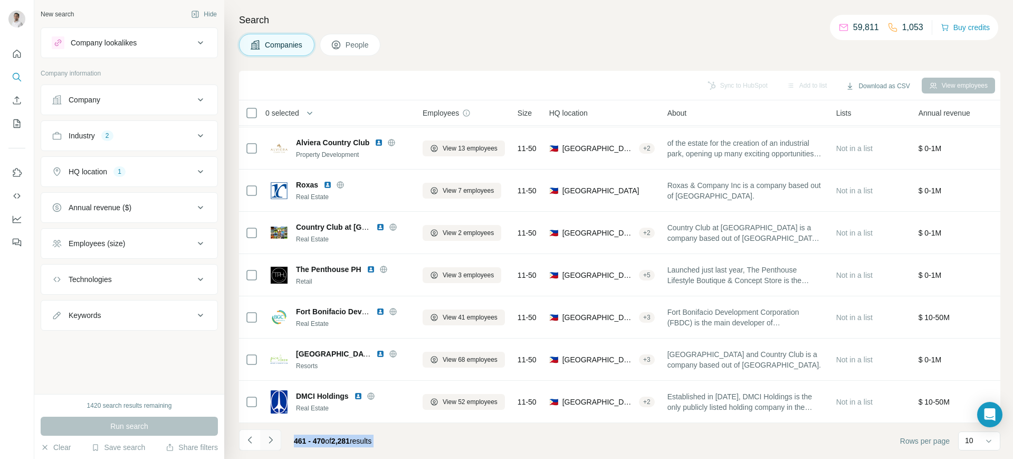
click at [271, 443] on icon "Navigate to next page" at bounding box center [270, 439] width 11 height 11
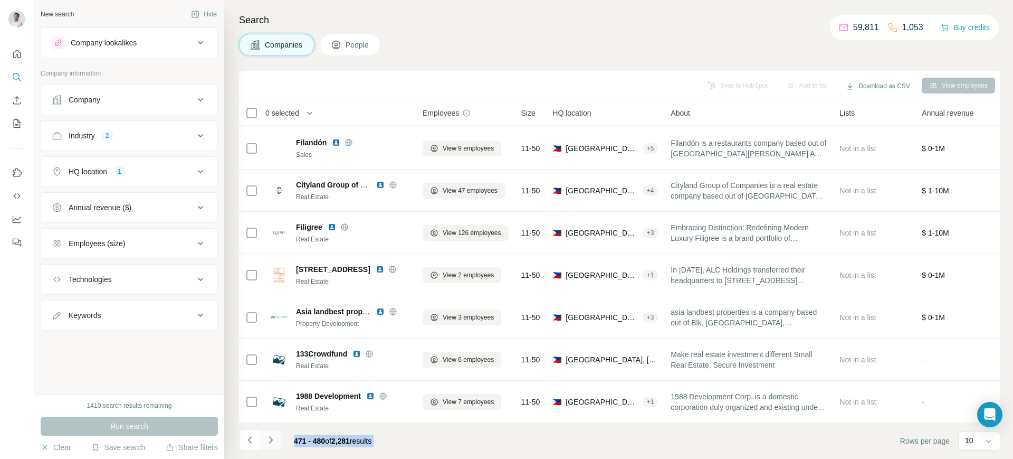
click at [277, 440] on button "Navigate to next page" at bounding box center [270, 439] width 21 height 21
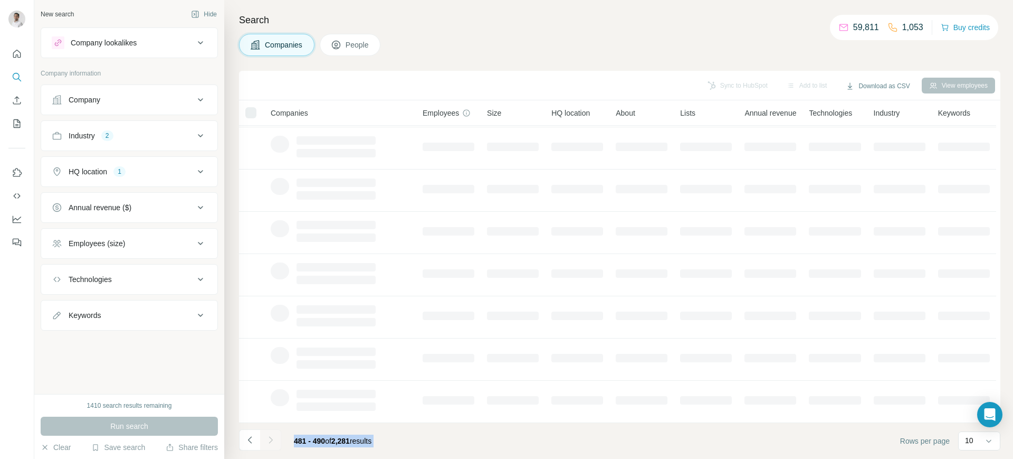
click at [409, 435] on footer "481 - 490 of 2,281 results Rows per page 10" at bounding box center [620, 441] width 762 height 36
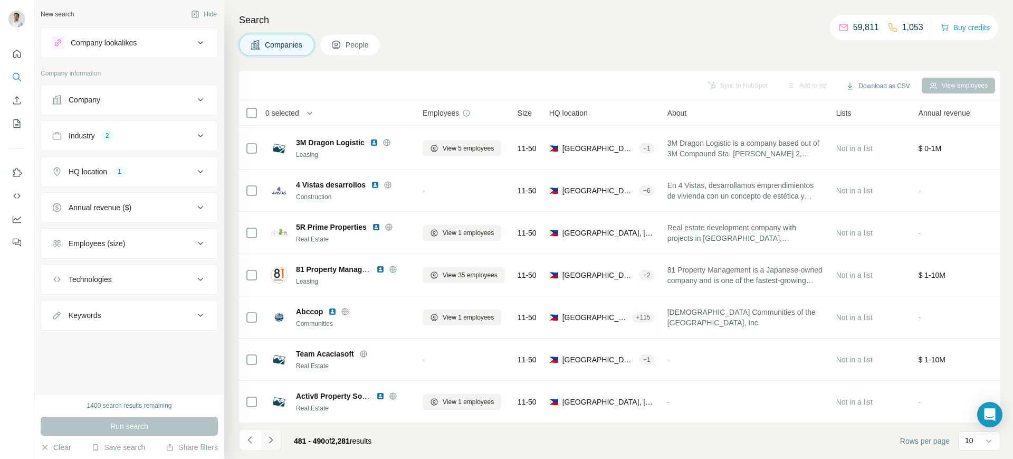
click at [271, 437] on icon "Navigate to next page" at bounding box center [270, 439] width 11 height 11
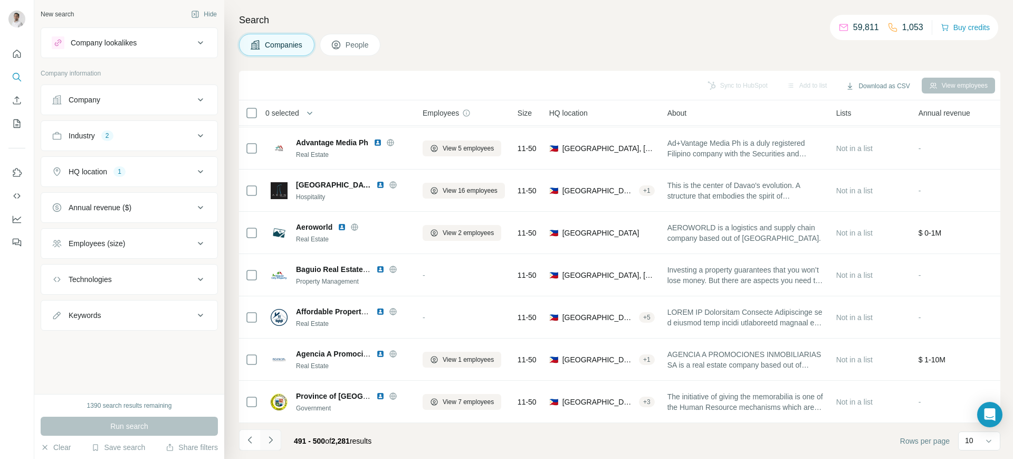
click at [271, 446] on button "Navigate to next page" at bounding box center [270, 439] width 21 height 21
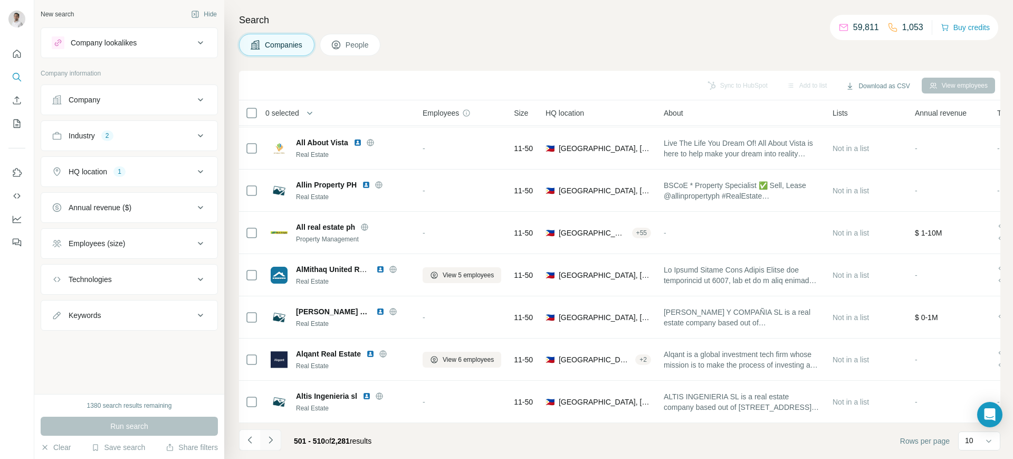
click at [272, 440] on icon "Navigate to next page" at bounding box center [271, 439] width 4 height 7
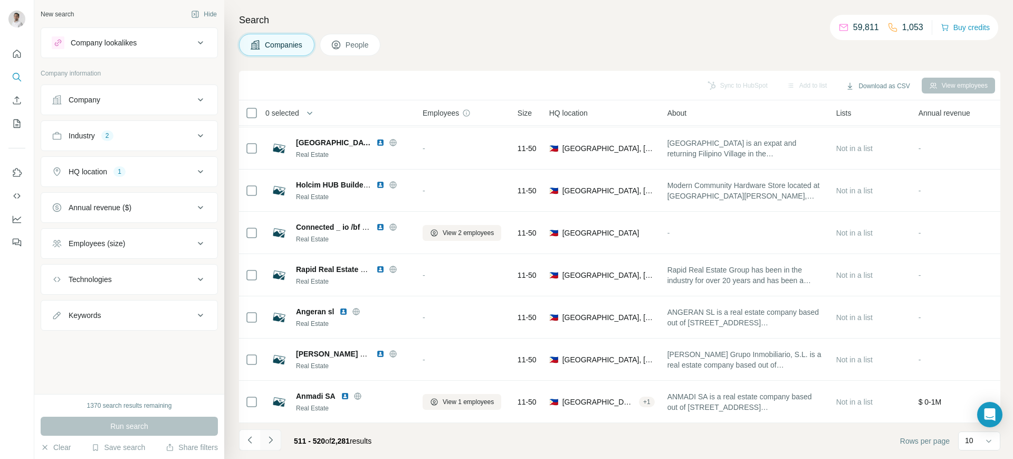
click at [276, 442] on button "Navigate to next page" at bounding box center [270, 439] width 21 height 21
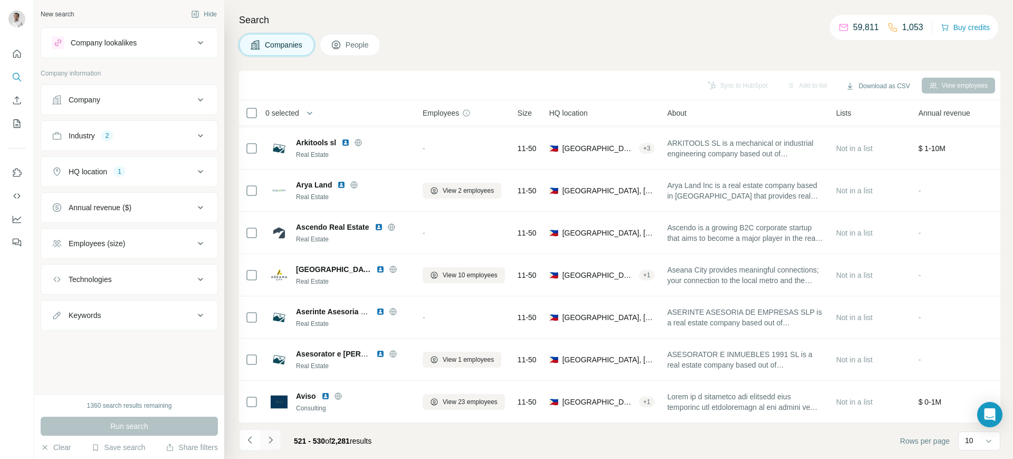
click at [270, 444] on icon "Navigate to next page" at bounding box center [270, 439] width 11 height 11
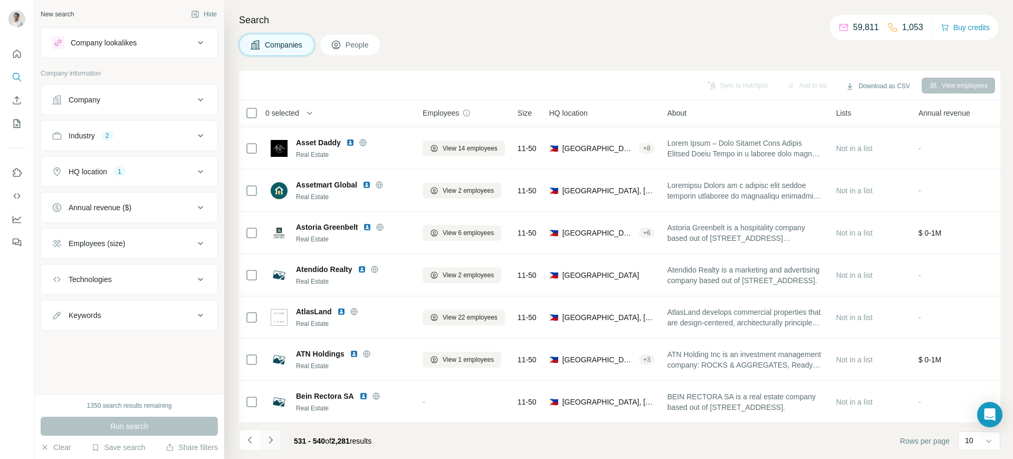
click at [273, 448] on button "Navigate to next page" at bounding box center [270, 439] width 21 height 21
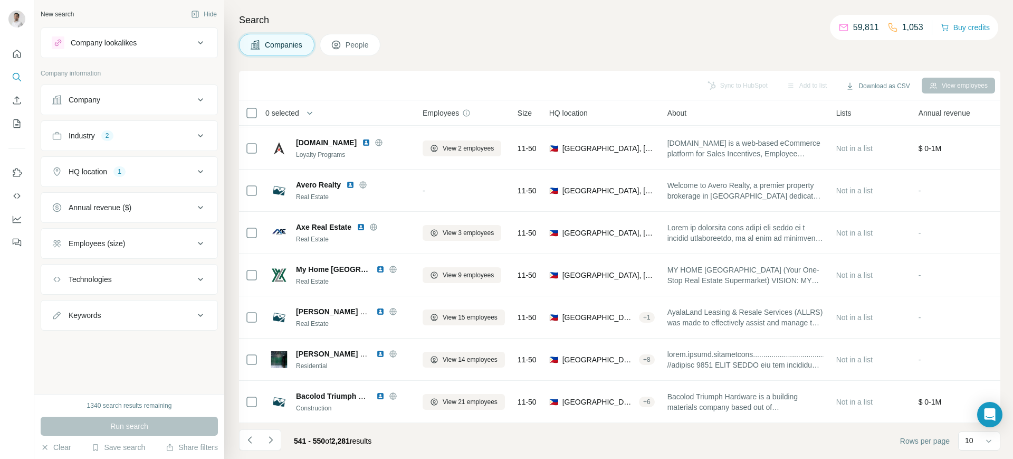
click at [157, 243] on div "Employees (size)" at bounding box center [123, 243] width 143 height 11
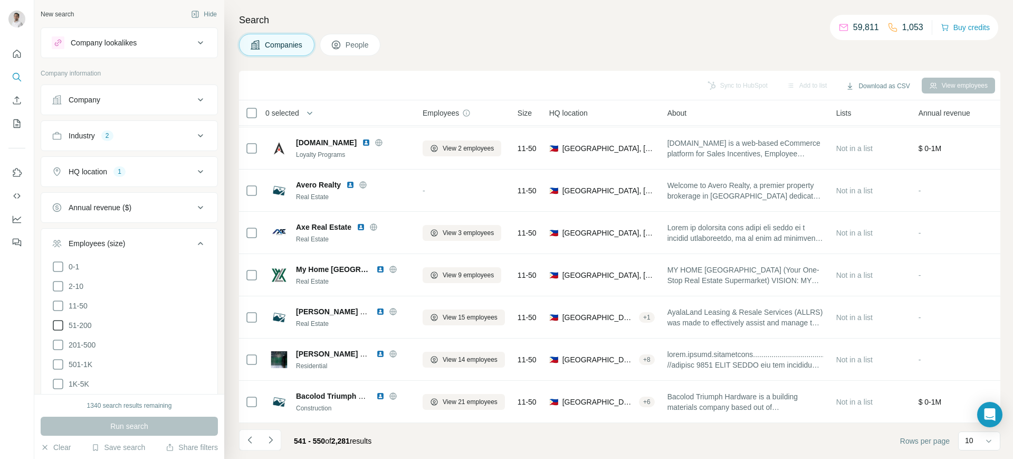
click at [60, 322] on icon at bounding box center [58, 325] width 13 height 13
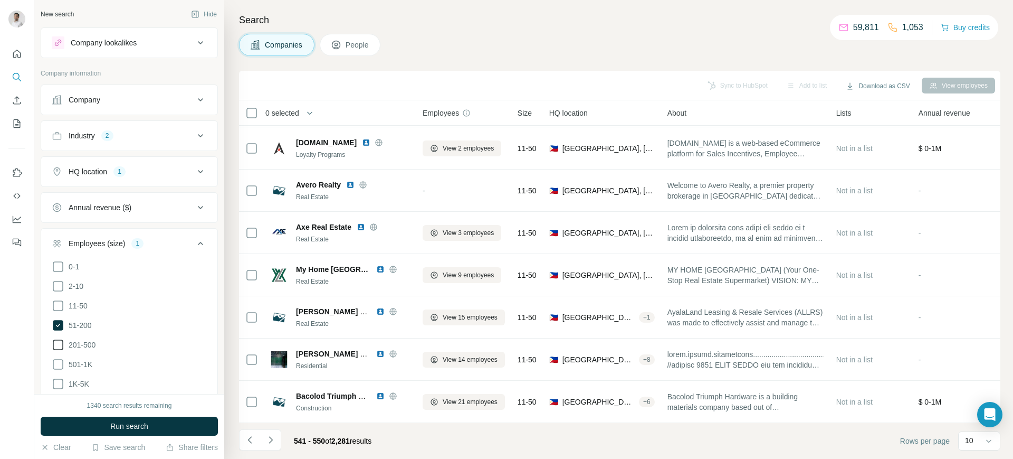
click at [56, 344] on icon at bounding box center [58, 344] width 13 height 13
click at [59, 359] on icon at bounding box center [58, 364] width 13 height 13
click at [59, 377] on icon at bounding box center [58, 383] width 13 height 13
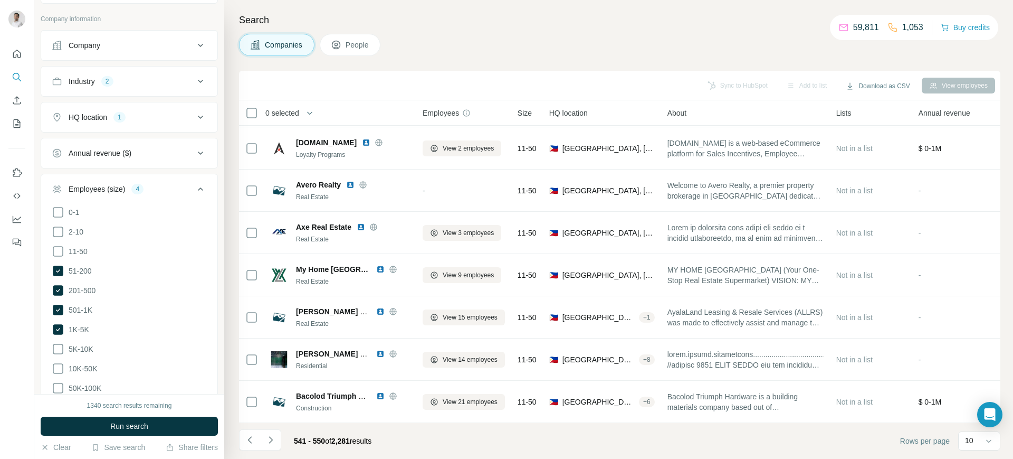
scroll to position [100, 0]
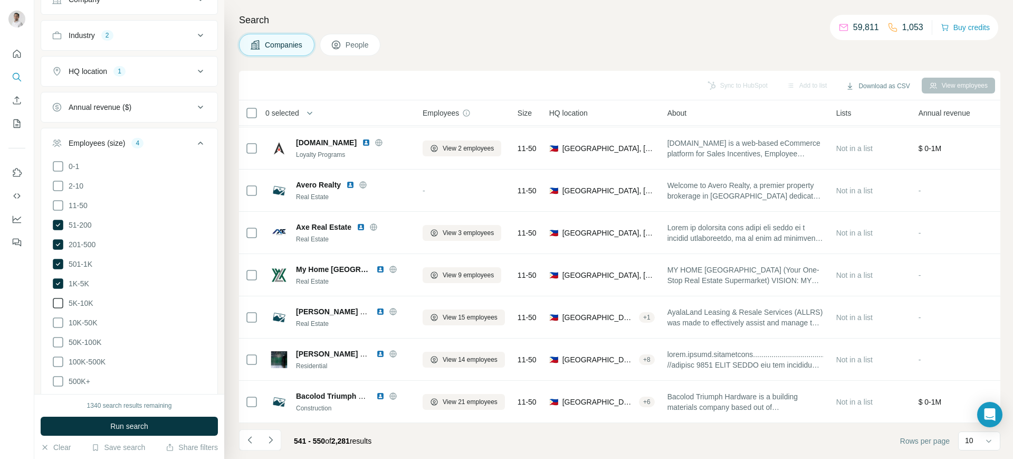
click at [59, 303] on icon at bounding box center [58, 303] width 13 height 13
click at [59, 317] on icon at bounding box center [58, 322] width 13 height 13
click at [60, 336] on icon at bounding box center [58, 342] width 13 height 13
click at [59, 355] on icon at bounding box center [58, 361] width 13 height 13
click at [58, 375] on icon at bounding box center [58, 381] width 13 height 13
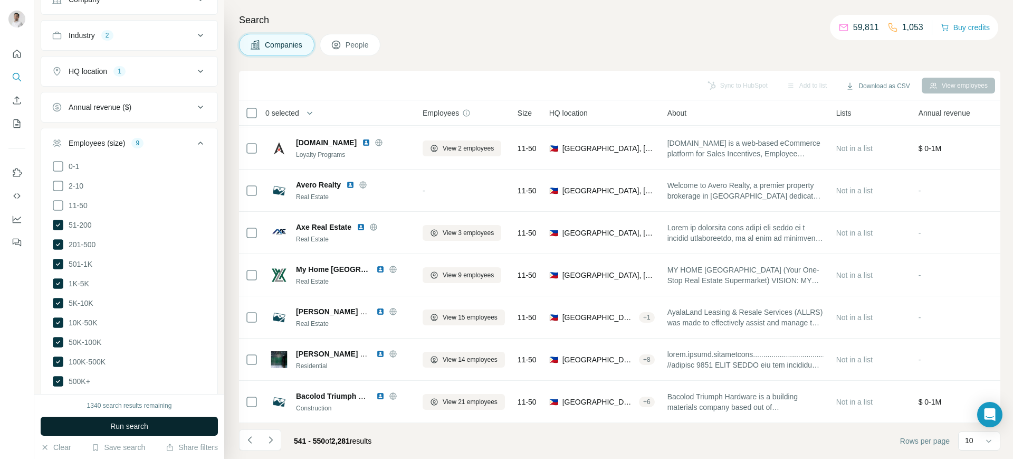
click at [130, 430] on span "Run search" at bounding box center [129, 426] width 38 height 11
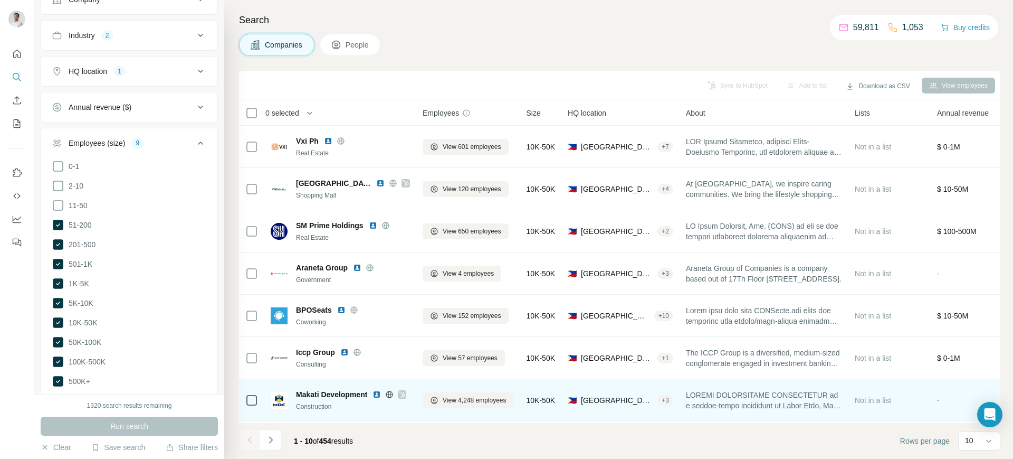
scroll to position [132, 0]
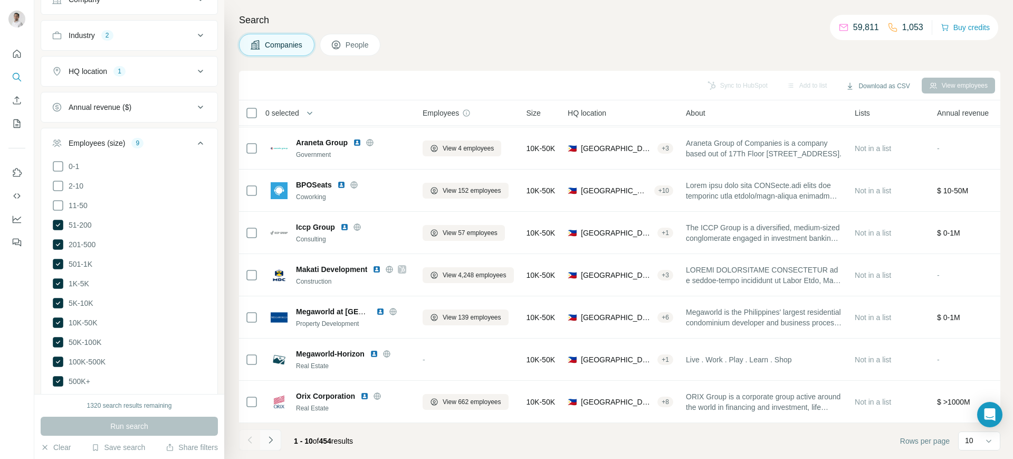
click at [269, 440] on icon "Navigate to next page" at bounding box center [270, 439] width 11 height 11
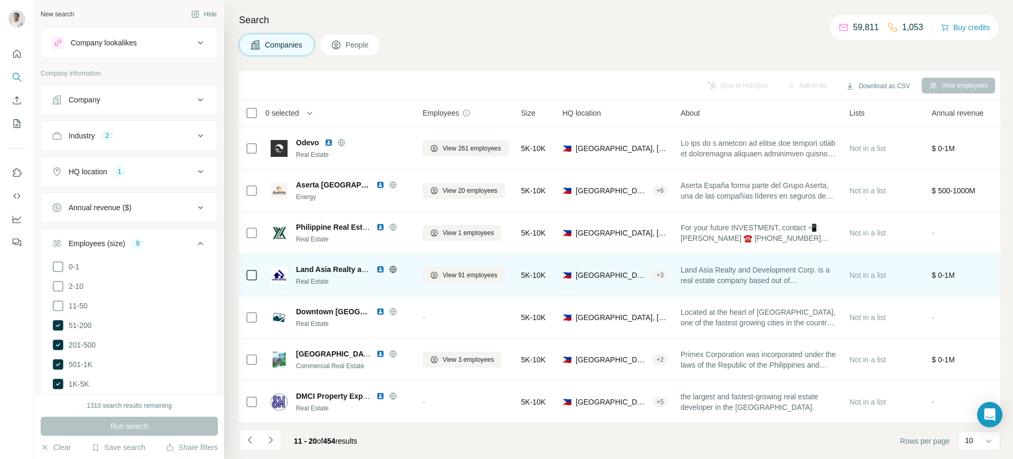
scroll to position [0, 0]
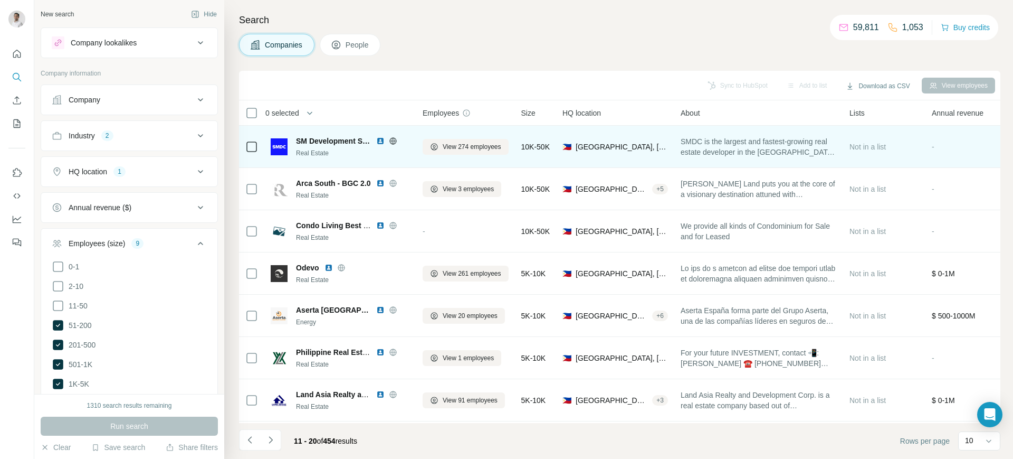
click at [380, 139] on img at bounding box center [380, 141] width 8 height 8
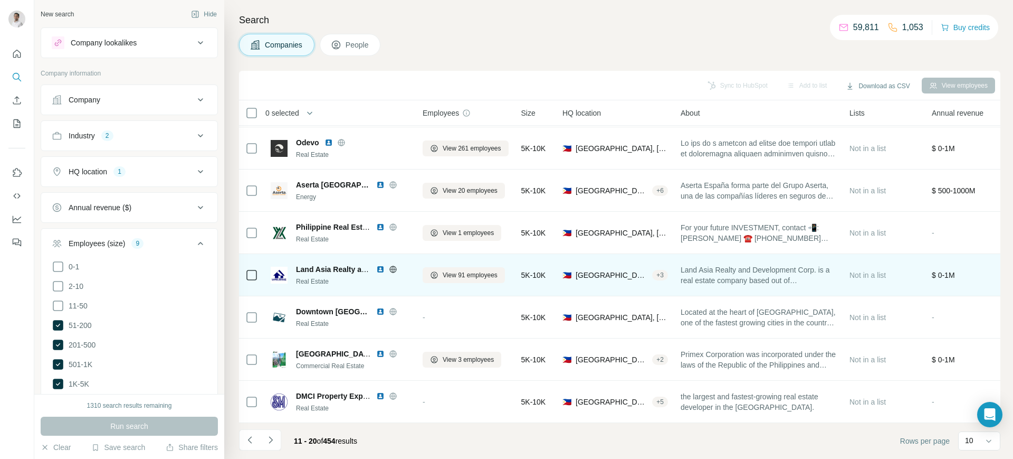
scroll to position [132, 0]
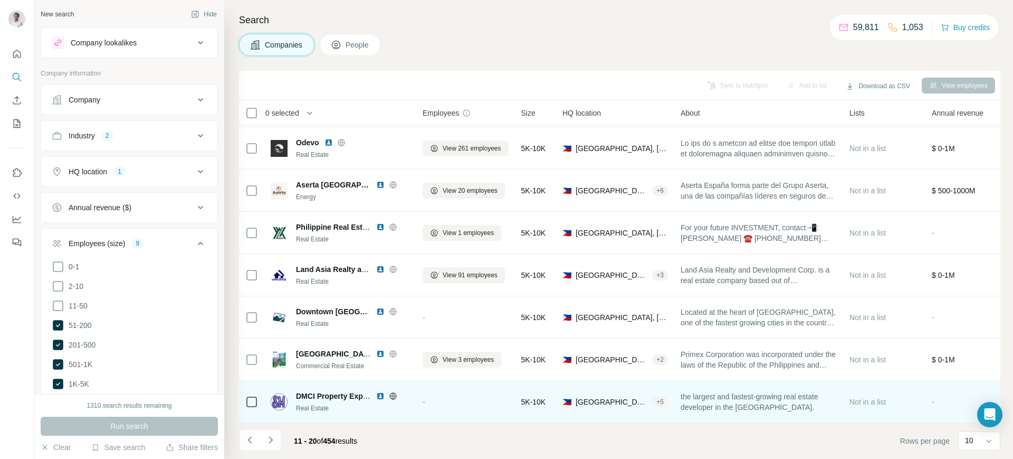
click at [380, 392] on img at bounding box center [380, 396] width 8 height 8
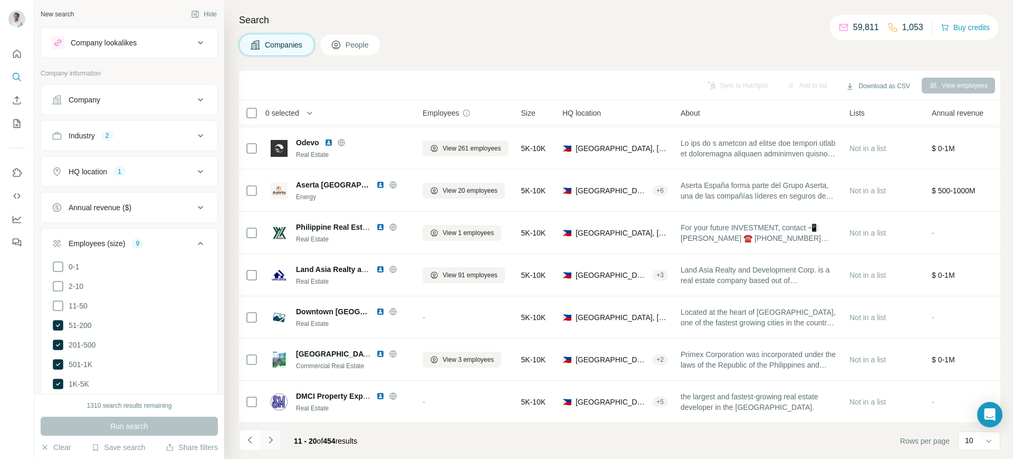
click at [272, 434] on icon "Navigate to next page" at bounding box center [270, 439] width 11 height 11
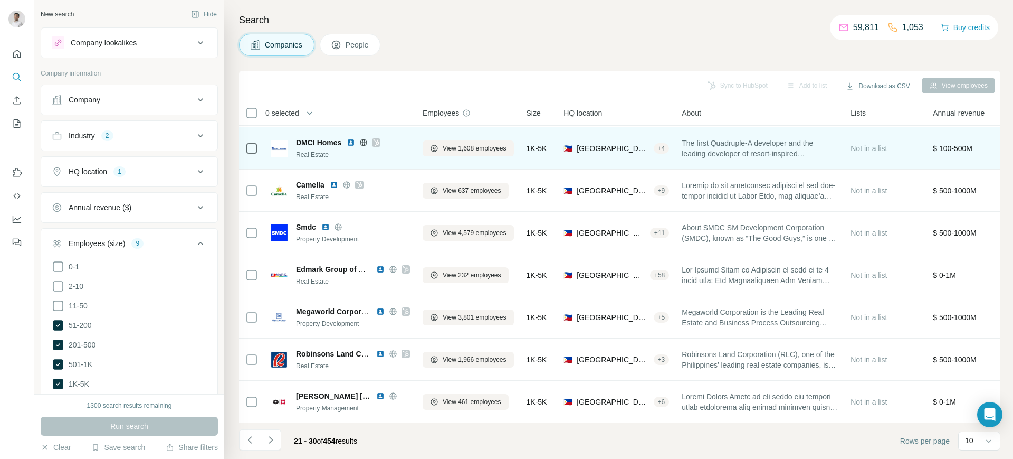
click at [350, 138] on img at bounding box center [351, 142] width 8 height 8
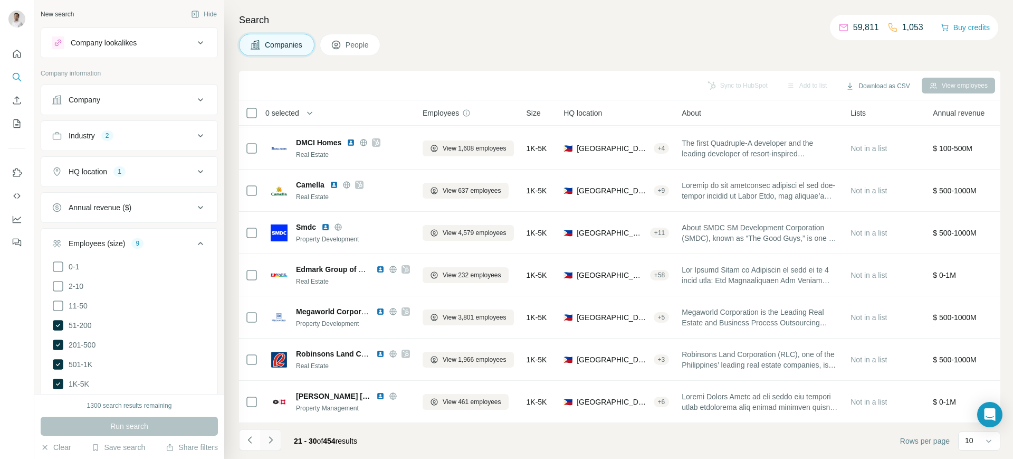
click at [272, 440] on icon "Navigate to next page" at bounding box center [271, 439] width 4 height 7
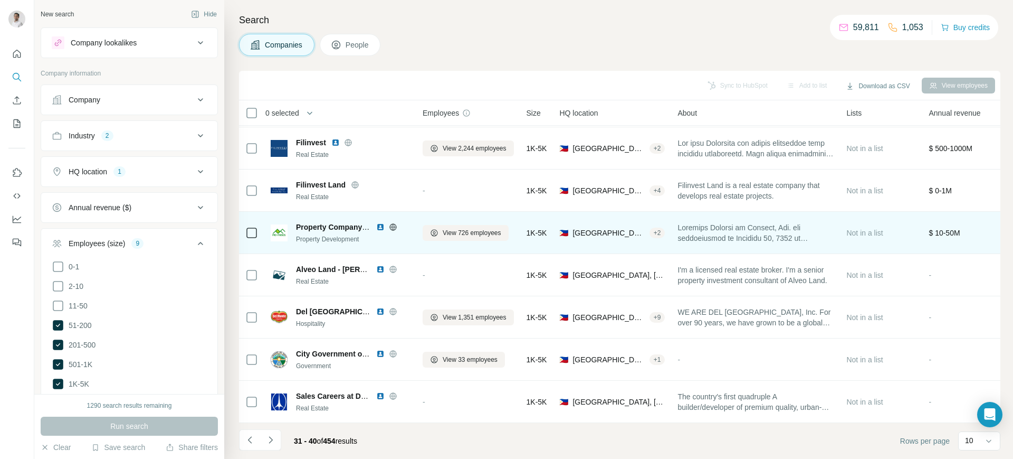
scroll to position [0, 0]
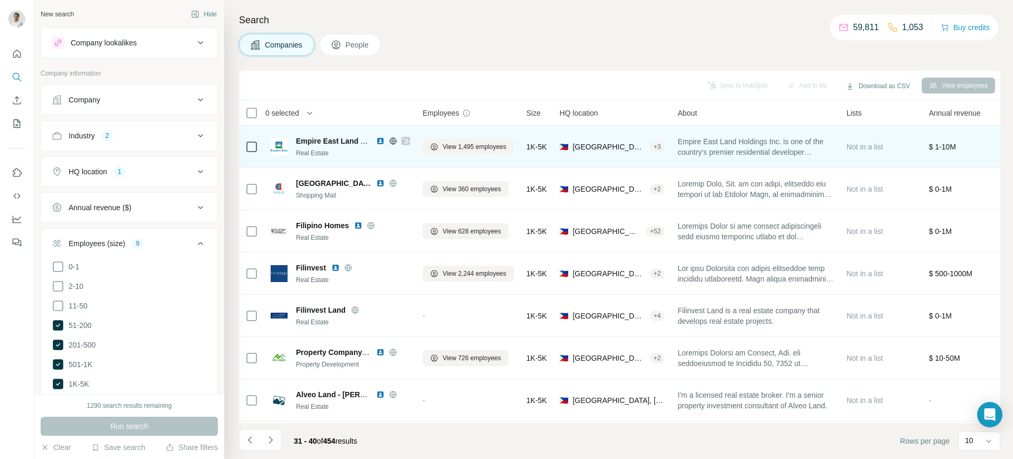
click at [380, 140] on img at bounding box center [380, 141] width 8 height 8
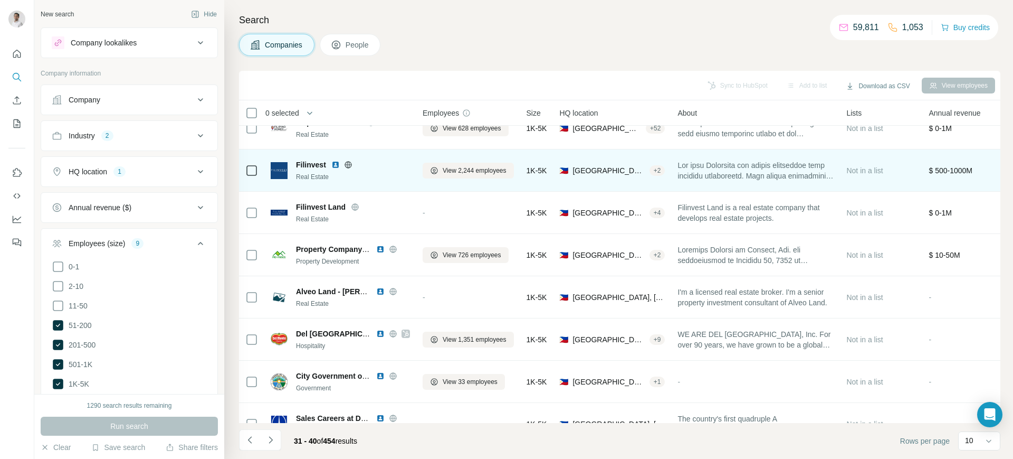
scroll to position [132, 0]
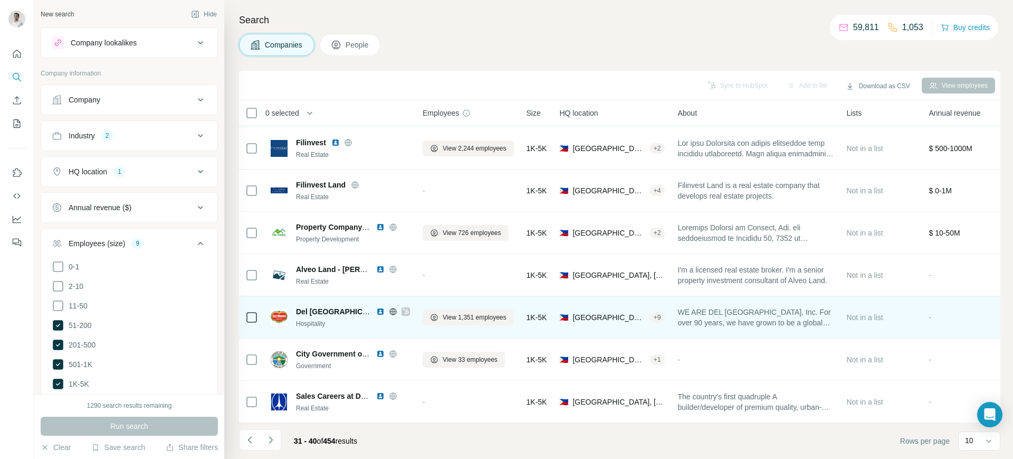
click at [380, 307] on img at bounding box center [380, 311] width 8 height 8
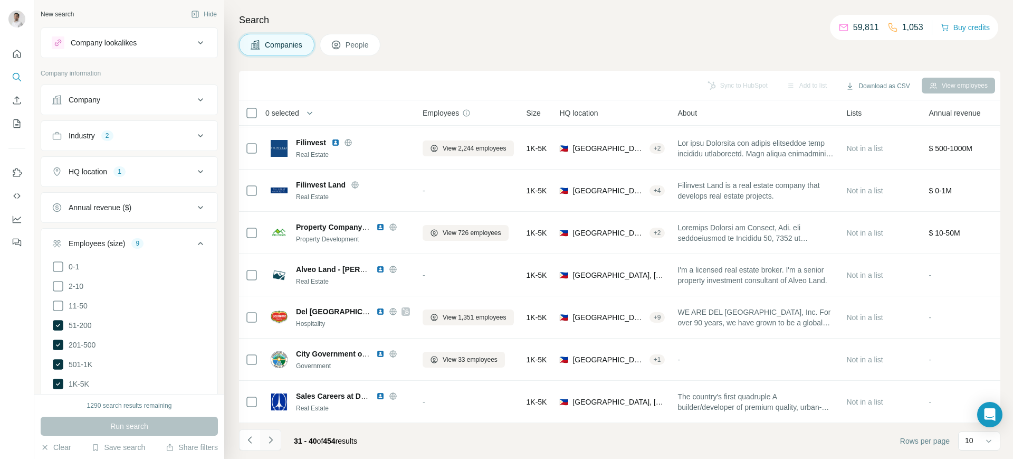
click at [264, 444] on button "Navigate to next page" at bounding box center [270, 439] width 21 height 21
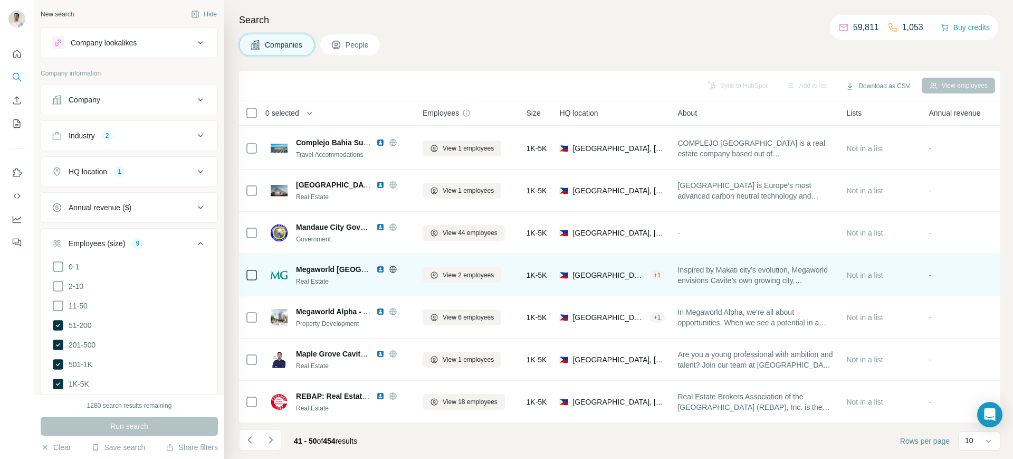
scroll to position [0, 0]
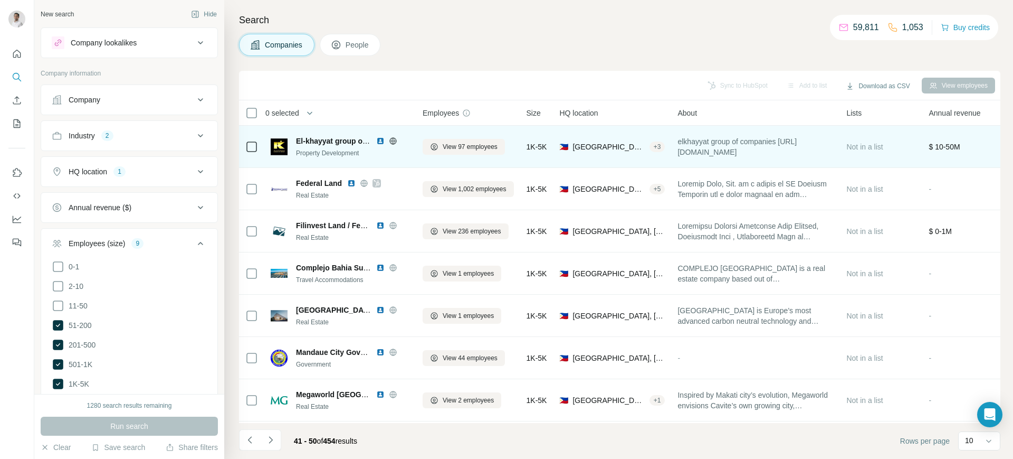
click at [382, 138] on img at bounding box center [380, 141] width 8 height 8
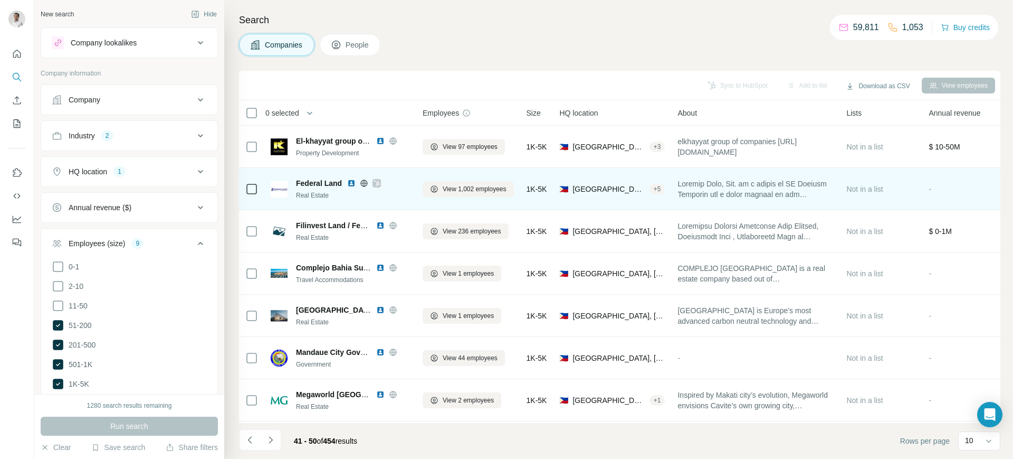
click at [350, 184] on img at bounding box center [351, 183] width 8 height 8
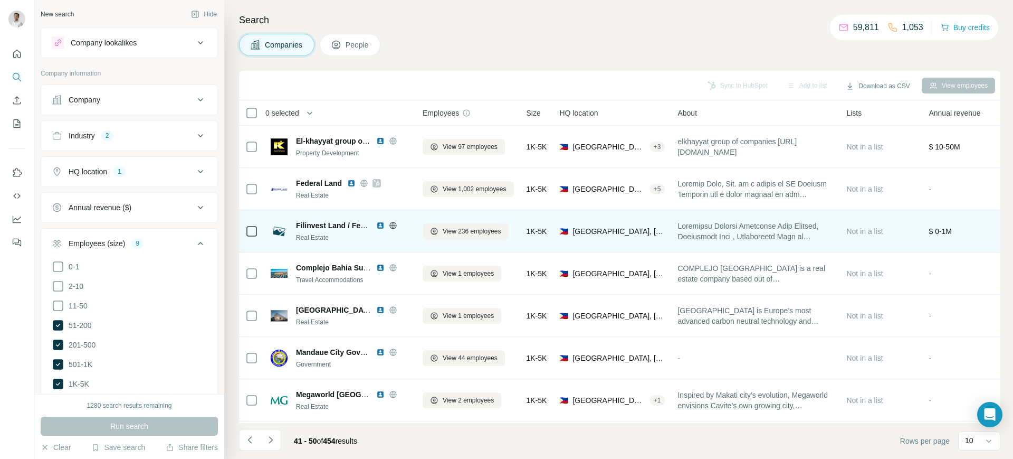
click at [378, 223] on img at bounding box center [380, 225] width 8 height 8
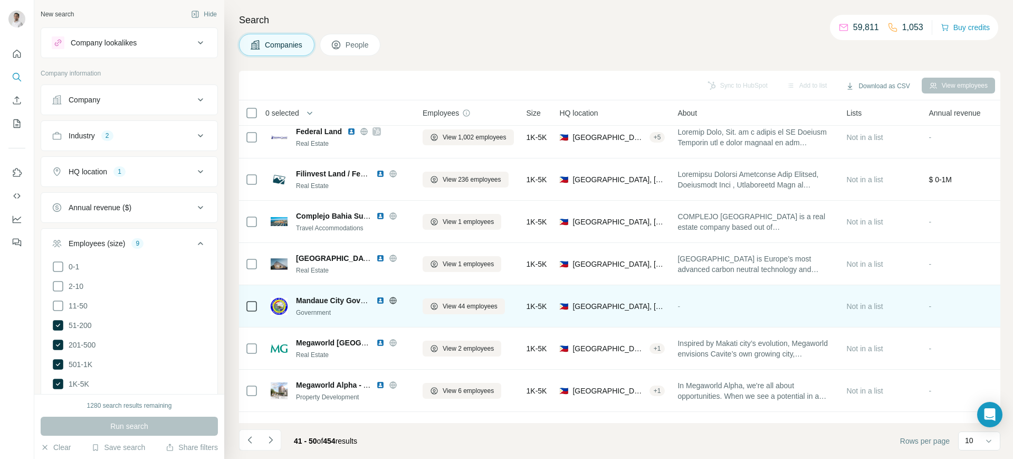
scroll to position [52, 0]
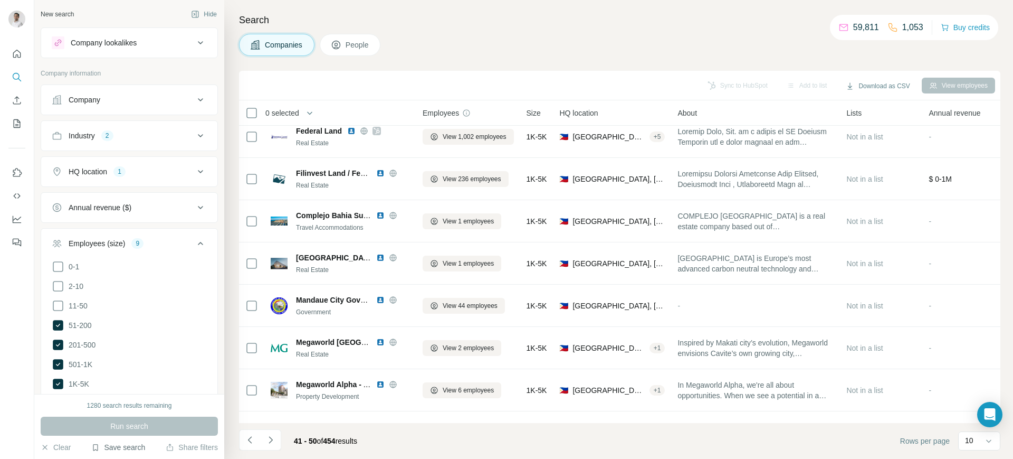
click at [120, 449] on button "Save search" at bounding box center [118, 447] width 54 height 11
click at [144, 429] on div "View my saved searches" at bounding box center [147, 428] width 111 height 21
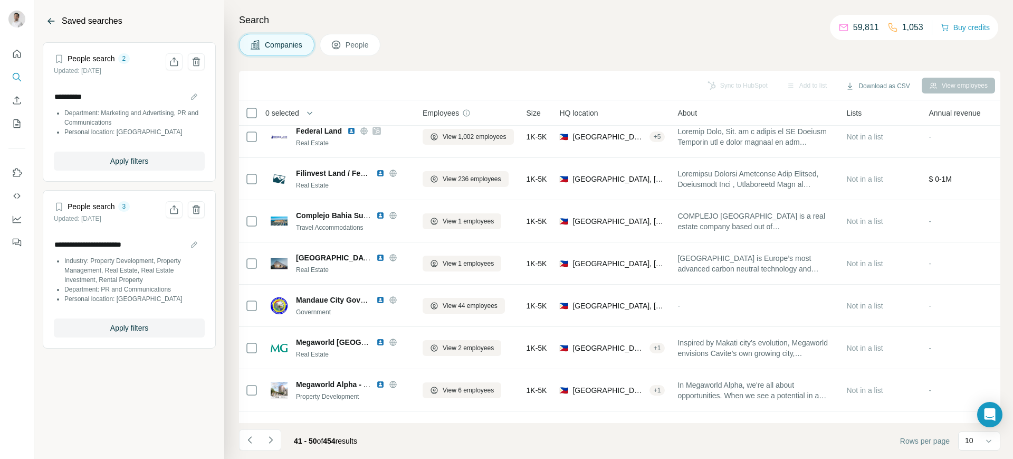
click at [51, 21] on icon "Back" at bounding box center [51, 21] width 7 height 1
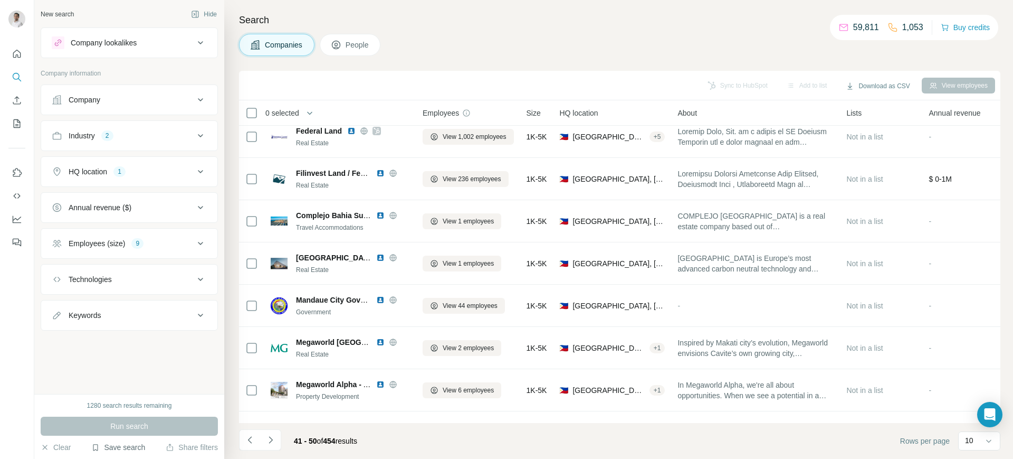
click at [109, 450] on button "Save search" at bounding box center [118, 447] width 54 height 11
click at [140, 408] on div "Save search" at bounding box center [147, 407] width 111 height 21
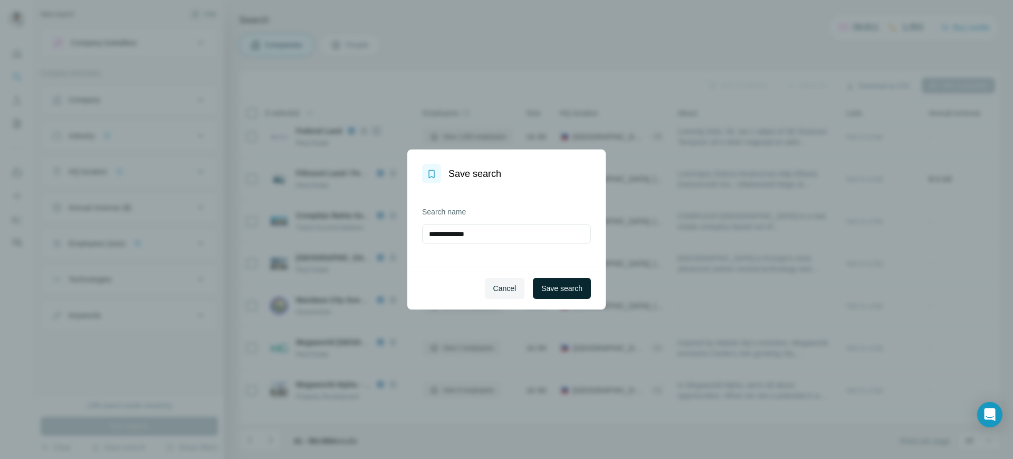
click at [555, 289] on span "Save search" at bounding box center [562, 288] width 41 height 11
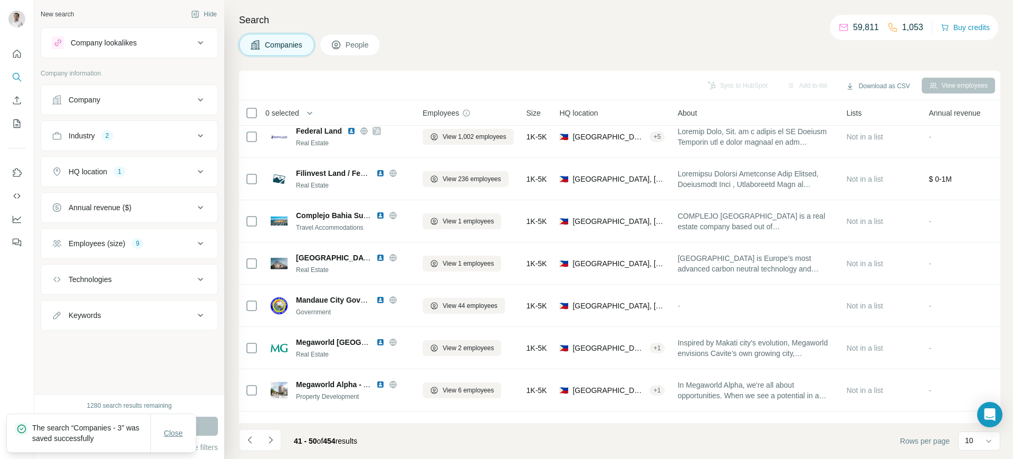
click at [179, 430] on span "Close" at bounding box center [173, 433] width 19 height 11
click at [122, 449] on button "Save search" at bounding box center [118, 447] width 54 height 11
click at [147, 428] on div "View my saved searches" at bounding box center [147, 428] width 111 height 21
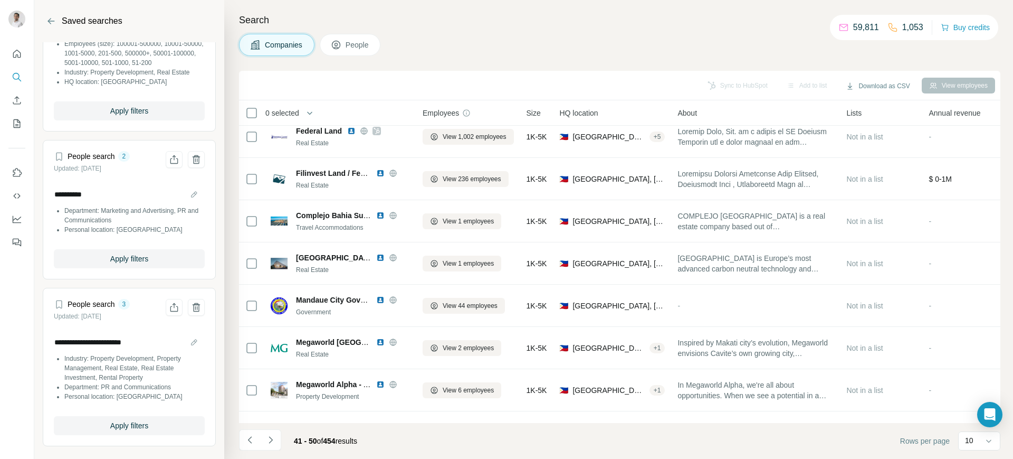
scroll to position [0, 0]
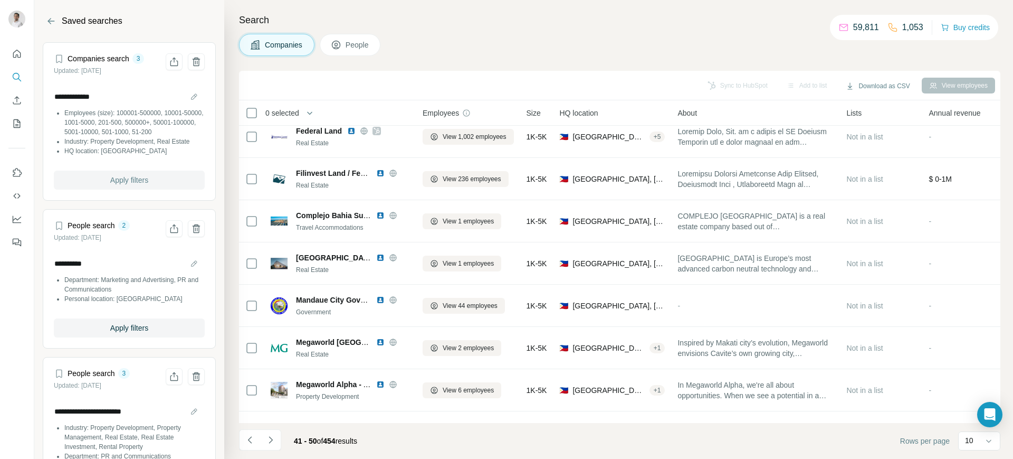
click at [129, 185] on span "Apply filters" at bounding box center [129, 180] width 38 height 11
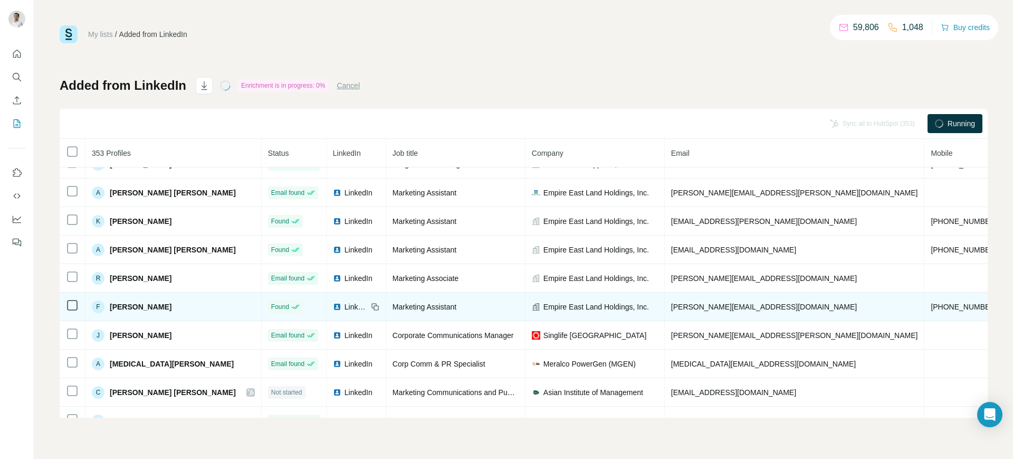
scroll to position [108, 0]
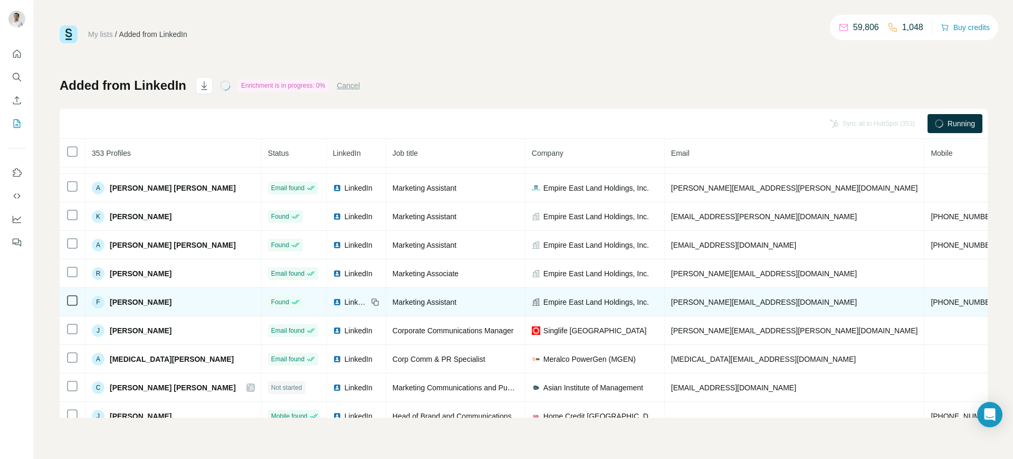
click at [677, 301] on span "franz.llantos@empire-east.com" at bounding box center [764, 302] width 186 height 8
copy span "franz.llantos@empire-east.com"
click at [371, 300] on icon at bounding box center [375, 302] width 8 height 8
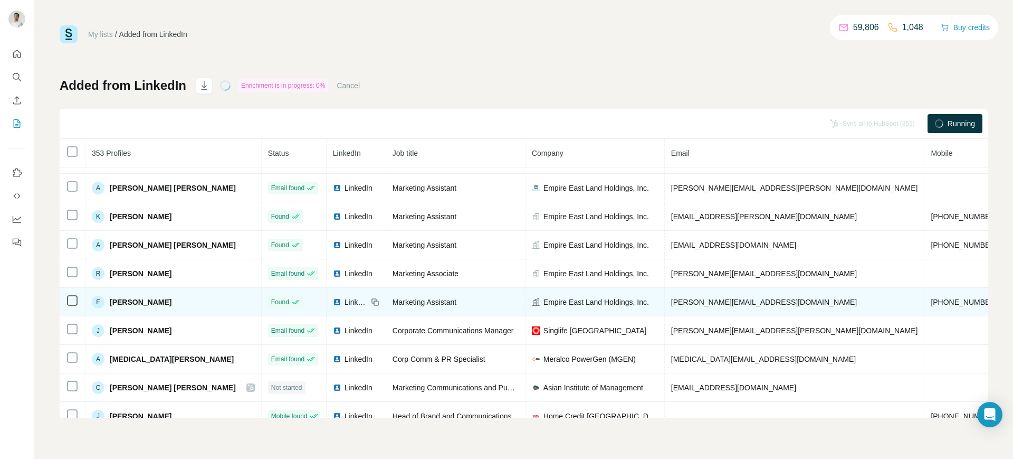
click at [582, 299] on span "Empire East Land Holdings, Inc." at bounding box center [597, 302] width 106 height 11
copy span "Empire East Land Holdings, Inc."
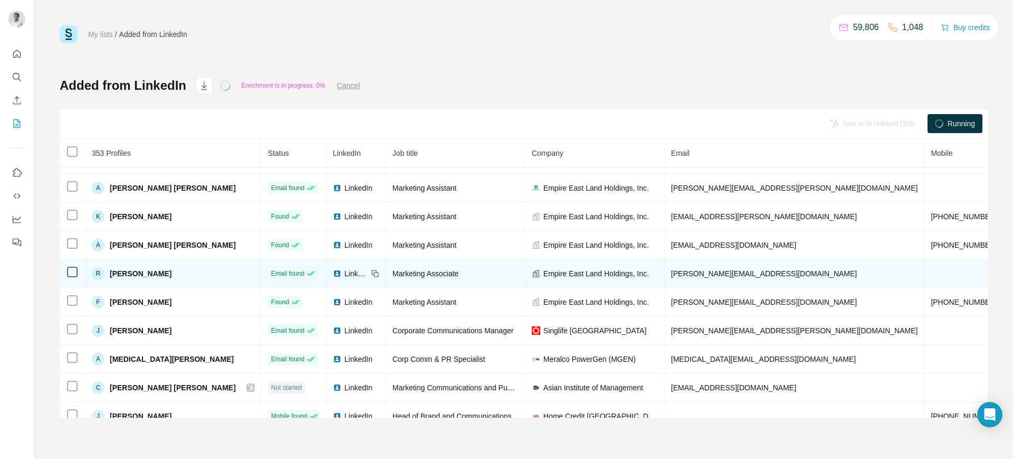
click at [671, 273] on span "raul.roxas@empire-east.com" at bounding box center [764, 273] width 186 height 8
copy span "raul.roxas@empire-east.com"
click at [372, 270] on icon at bounding box center [374, 272] width 5 height 5
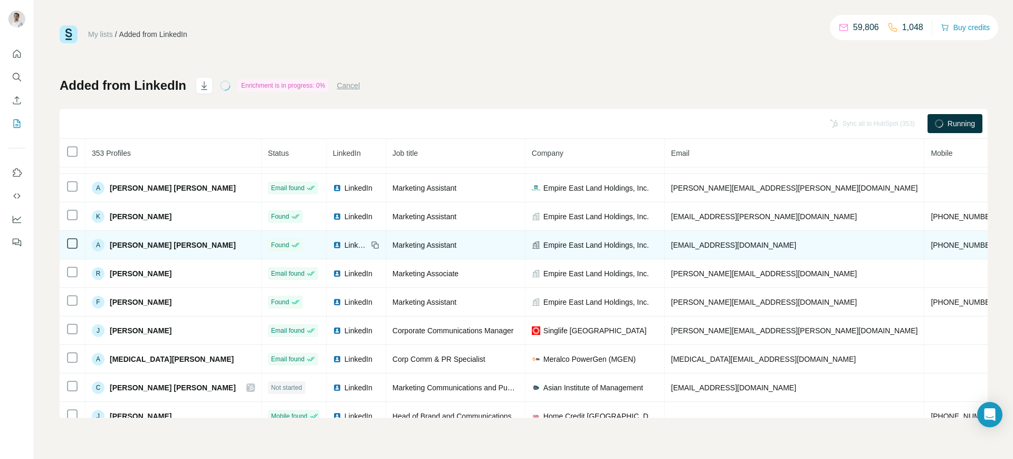
click at [671, 243] on span "ariane.villa@empire-east.com" at bounding box center [733, 245] width 125 height 8
copy span "ariane.villa@empire-east.com"
click at [371, 245] on icon at bounding box center [375, 245] width 8 height 8
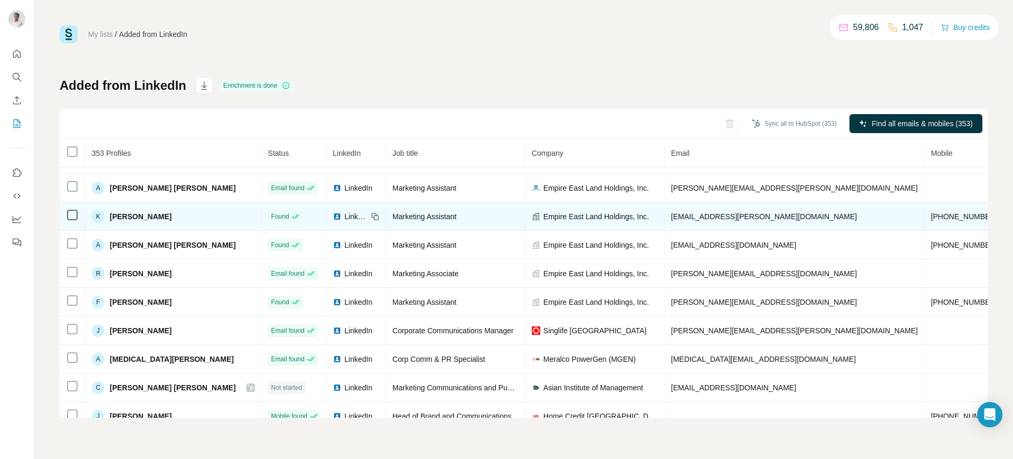
click at [677, 216] on span "[EMAIL_ADDRESS][PERSON_NAME][DOMAIN_NAME]" at bounding box center [764, 216] width 186 height 8
copy span "[EMAIL_ADDRESS][PERSON_NAME][DOMAIN_NAME]"
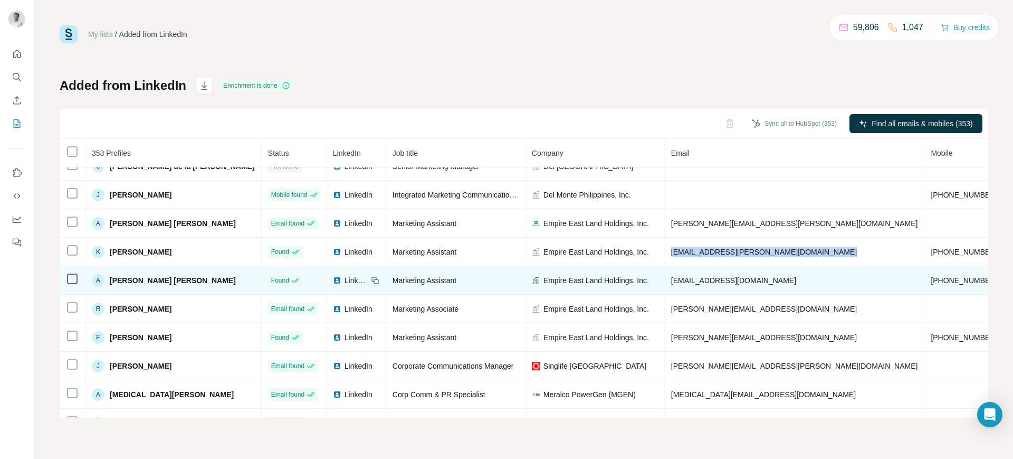
scroll to position [60, 0]
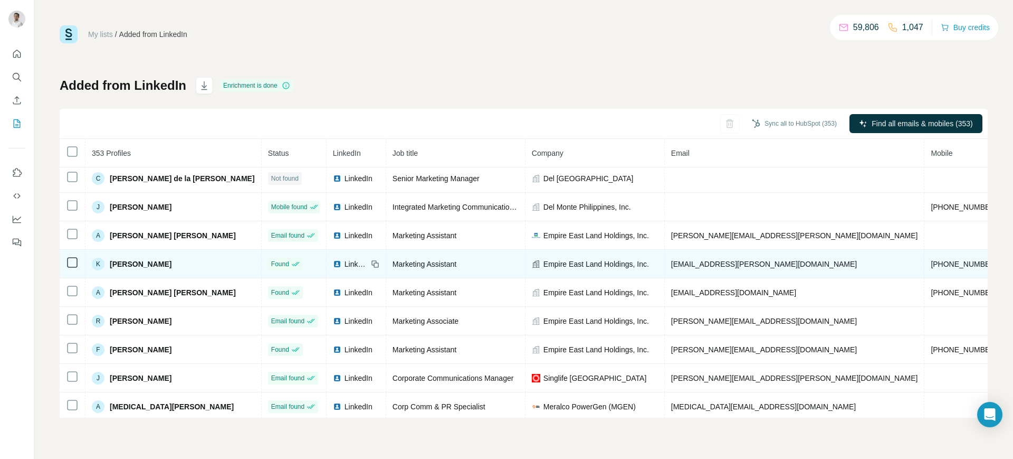
click at [371, 263] on icon at bounding box center [375, 264] width 8 height 8
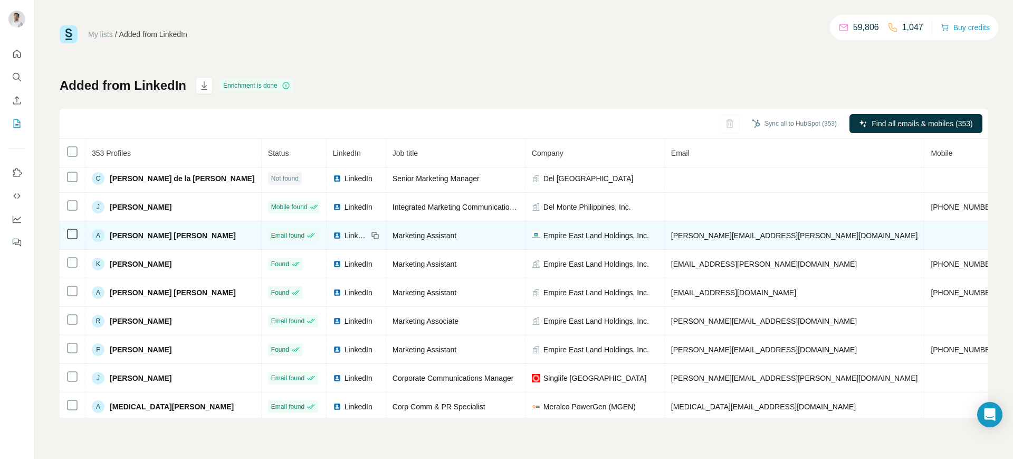
click at [671, 231] on span "[PERSON_NAME][EMAIL_ADDRESS][PERSON_NAME][DOMAIN_NAME]" at bounding box center [794, 235] width 247 height 8
copy span "[PERSON_NAME][EMAIL_ADDRESS][PERSON_NAME][DOMAIN_NAME]"
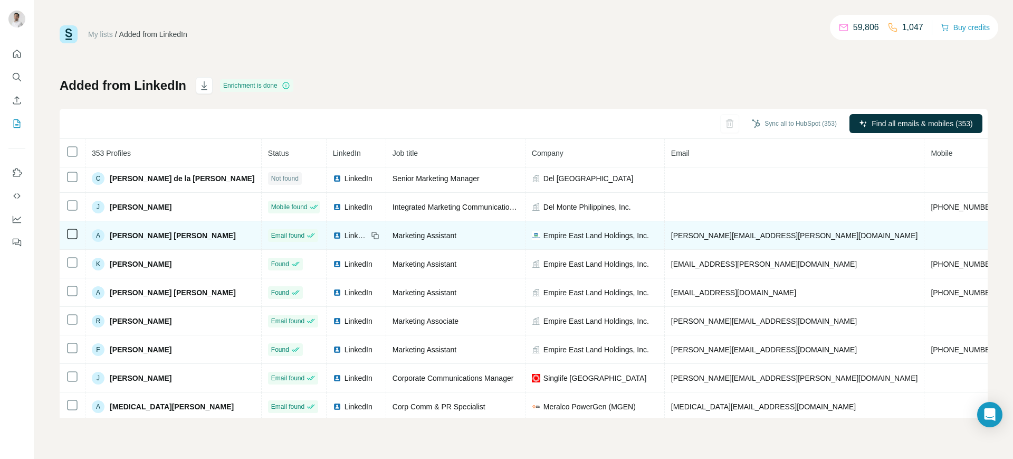
click at [371, 234] on icon at bounding box center [375, 235] width 8 height 8
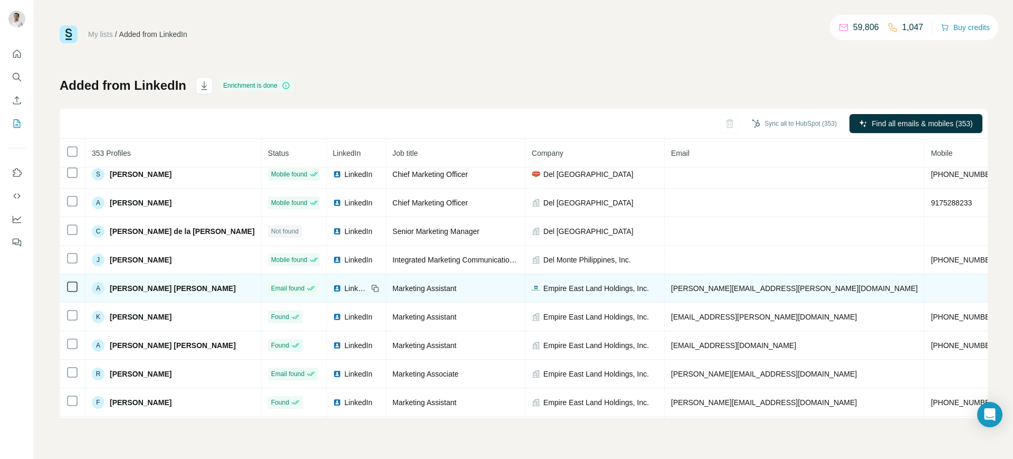
scroll to position [0, 0]
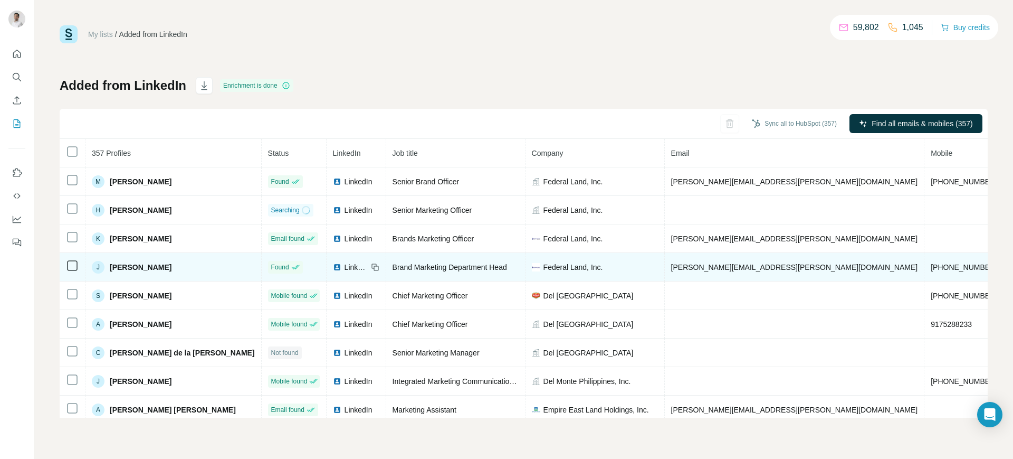
click at [671, 266] on span "[PERSON_NAME][EMAIL_ADDRESS][PERSON_NAME][DOMAIN_NAME]" at bounding box center [794, 267] width 247 height 8
copy span "[PERSON_NAME][EMAIL_ADDRESS][PERSON_NAME][DOMAIN_NAME]"
click at [371, 267] on icon at bounding box center [375, 267] width 8 height 8
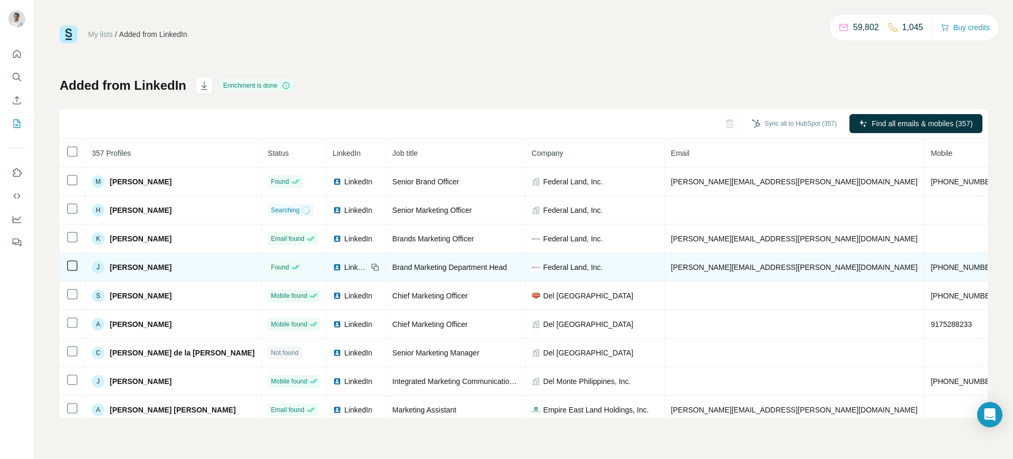
click at [544, 264] on span "Federal Land, Inc." at bounding box center [574, 267] width 60 height 11
copy span "Federal Land, Inc."
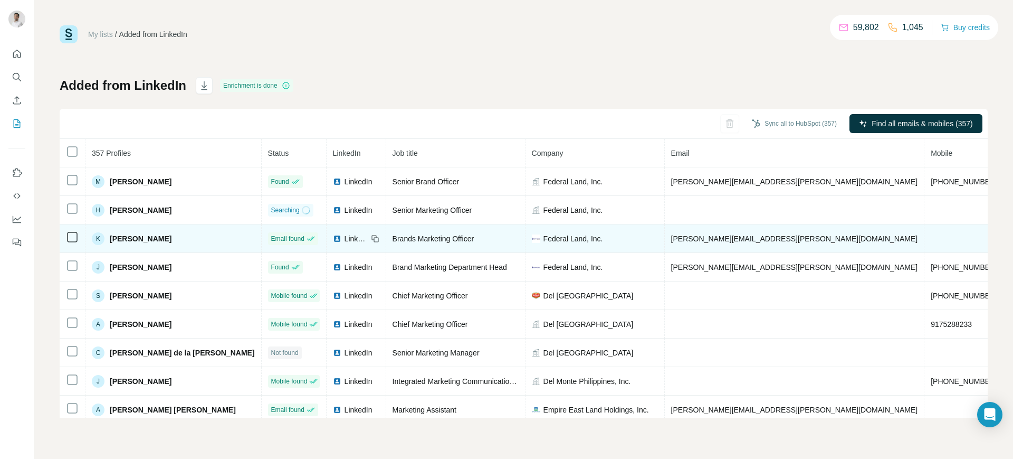
click at [665, 233] on td "[PERSON_NAME][EMAIL_ADDRESS][PERSON_NAME][DOMAIN_NAME]" at bounding box center [795, 238] width 260 height 29
copy span "[PERSON_NAME][EMAIL_ADDRESS][PERSON_NAME][DOMAIN_NAME]"
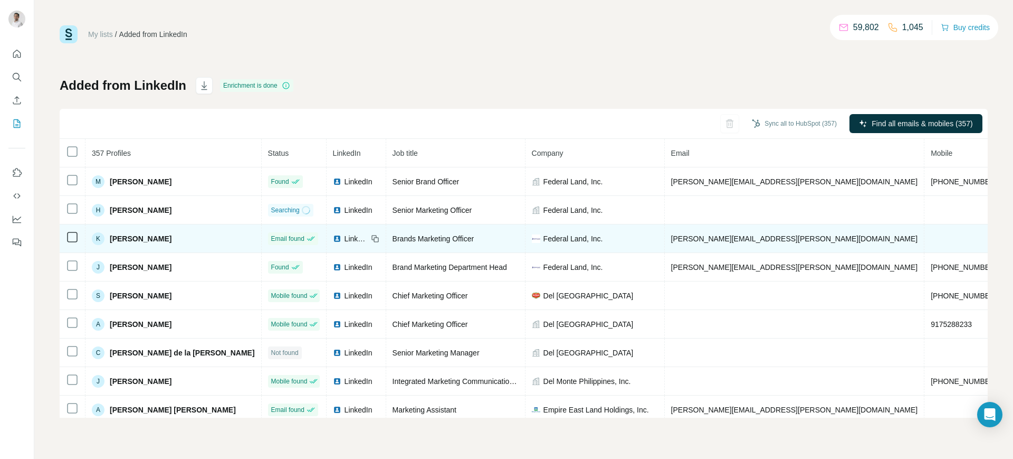
click at [371, 239] on icon at bounding box center [375, 238] width 8 height 8
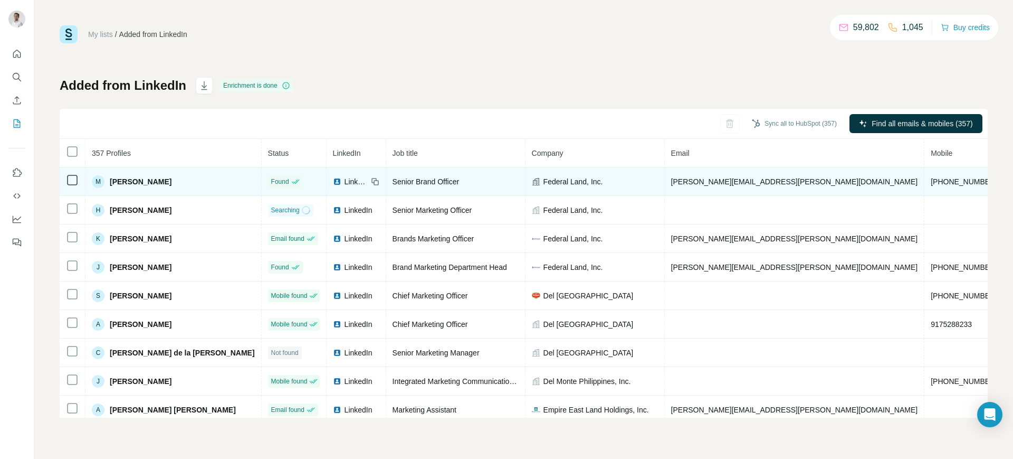
click at [671, 179] on span "[PERSON_NAME][EMAIL_ADDRESS][PERSON_NAME][DOMAIN_NAME]" at bounding box center [794, 181] width 247 height 8
copy span "[PERSON_NAME][EMAIL_ADDRESS][PERSON_NAME][DOMAIN_NAME]"
click at [371, 181] on icon at bounding box center [375, 181] width 8 height 8
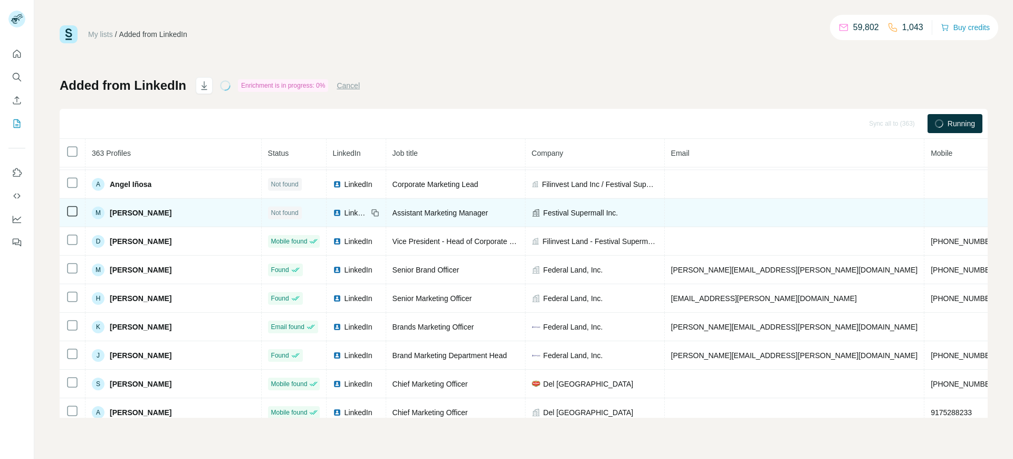
scroll to position [75, 0]
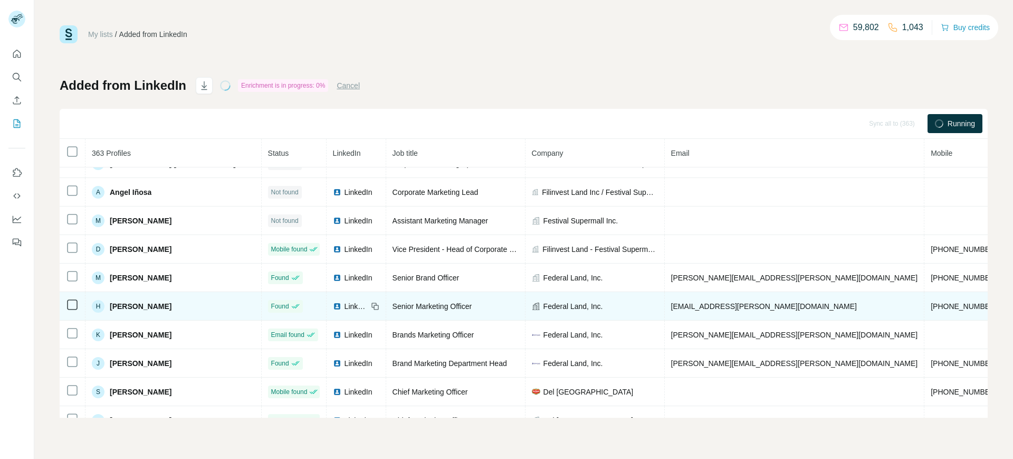
click at [671, 306] on span "[EMAIL_ADDRESS][PERSON_NAME][DOMAIN_NAME]" at bounding box center [764, 306] width 186 height 8
copy span "[EMAIL_ADDRESS][PERSON_NAME][DOMAIN_NAME]"
click at [371, 305] on icon at bounding box center [375, 306] width 8 height 8
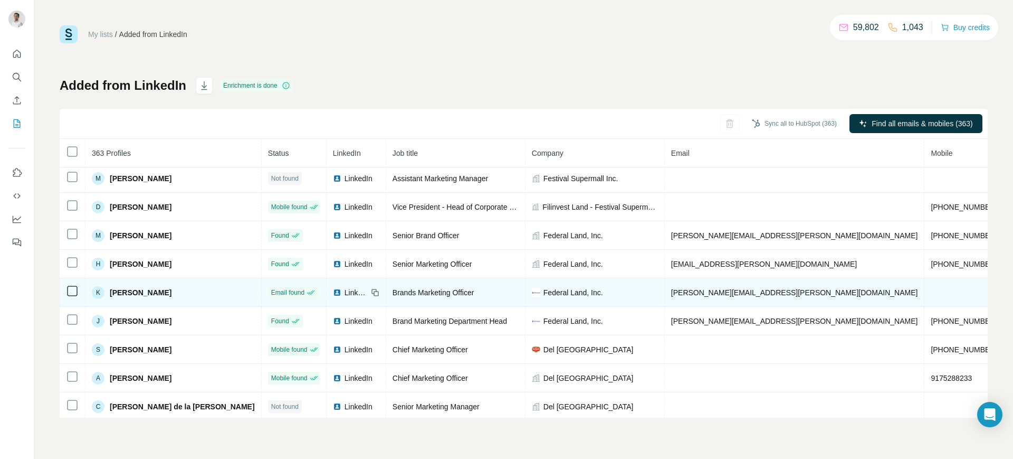
scroll to position [0, 0]
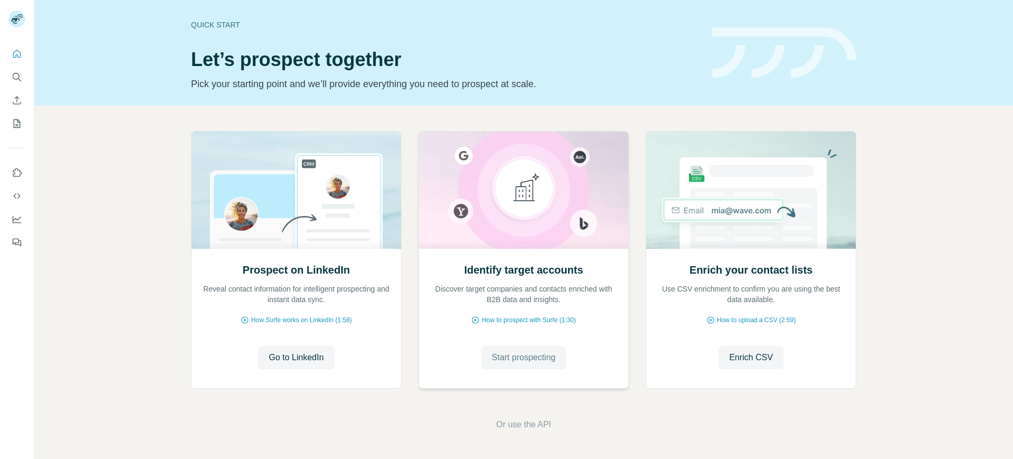
click at [534, 358] on span "Start prospecting" at bounding box center [524, 357] width 64 height 13
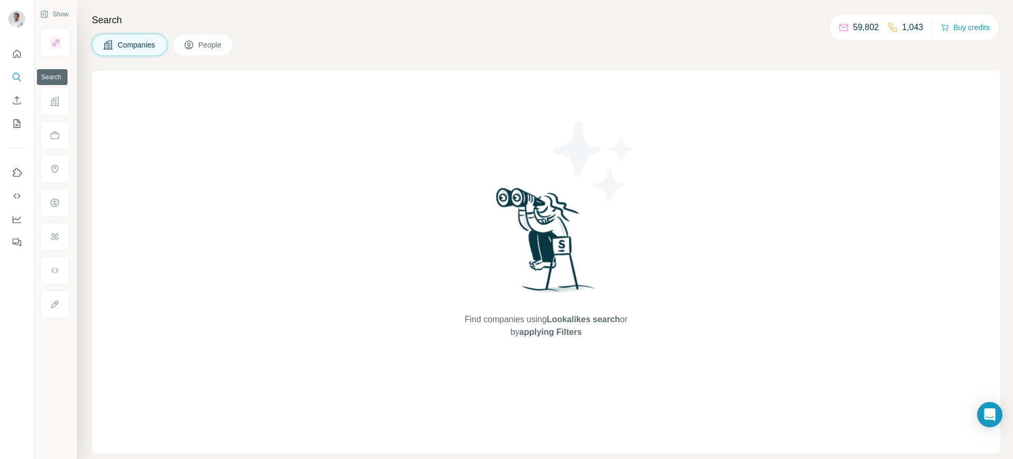
click at [14, 74] on icon "Search" at bounding box center [17, 77] width 11 height 11
click at [148, 43] on span "Companies" at bounding box center [137, 45] width 39 height 11
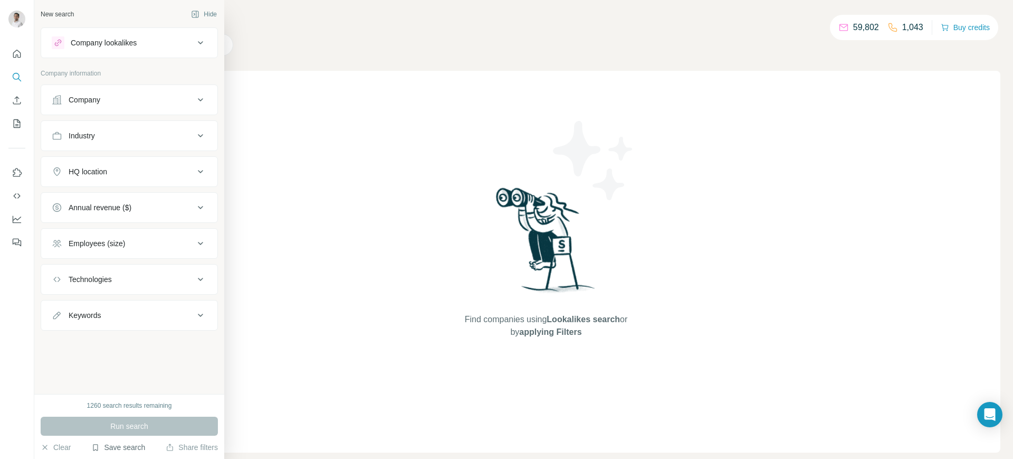
click at [123, 451] on button "Save search" at bounding box center [118, 447] width 54 height 11
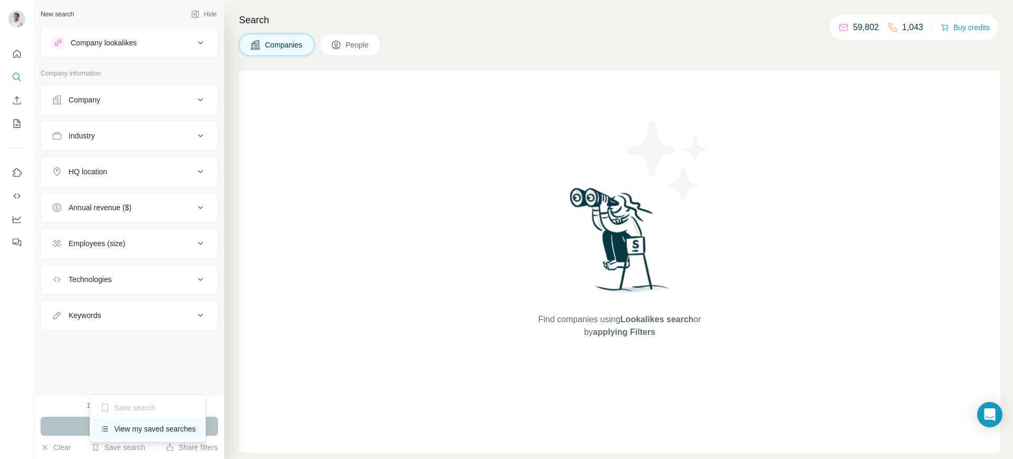
click at [137, 426] on div "View my saved searches" at bounding box center [147, 428] width 111 height 21
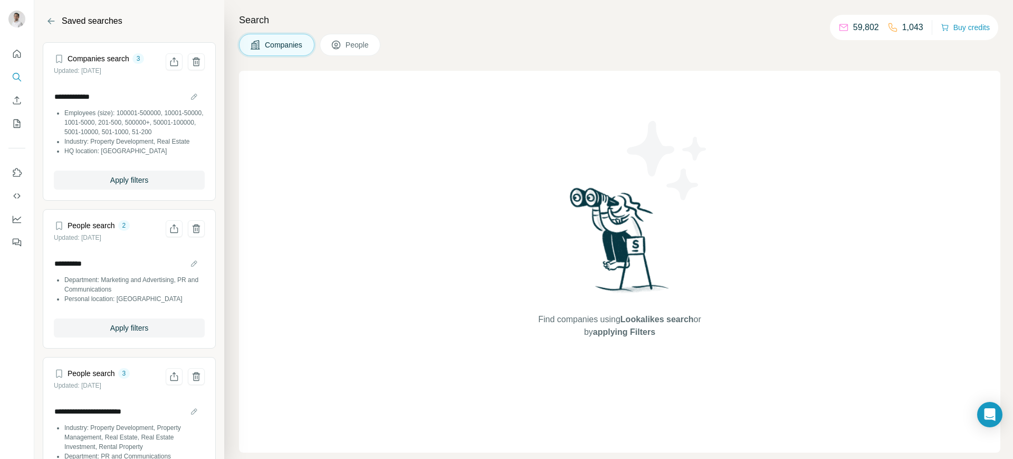
scroll to position [88, 0]
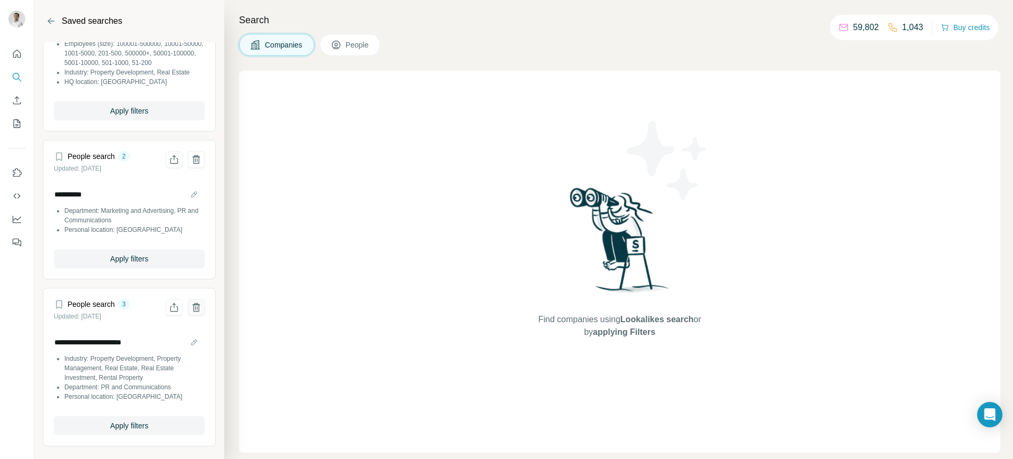
click at [191, 309] on icon "Delete saved search" at bounding box center [196, 307] width 11 height 11
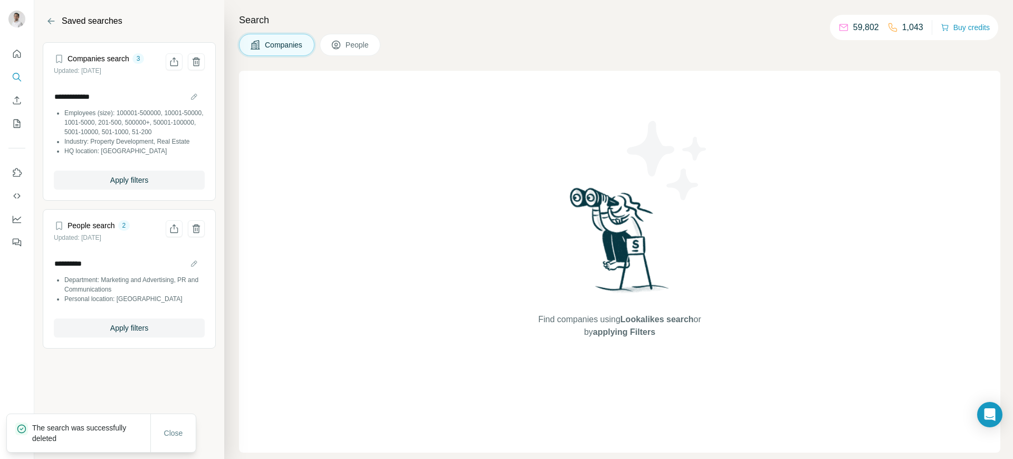
scroll to position [0, 0]
click at [142, 185] on span "Apply filters" at bounding box center [129, 180] width 38 height 11
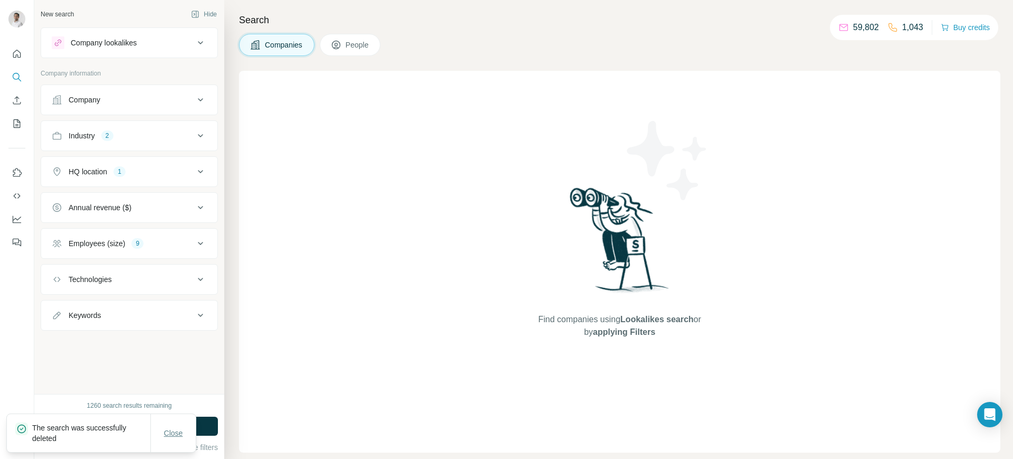
click at [172, 425] on button "Close" at bounding box center [174, 432] width 34 height 19
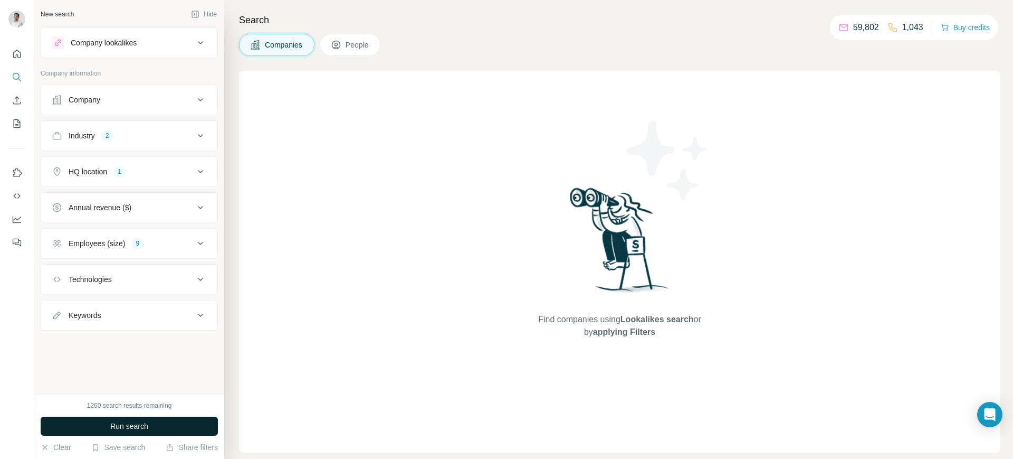
click at [157, 425] on button "Run search" at bounding box center [129, 425] width 177 height 19
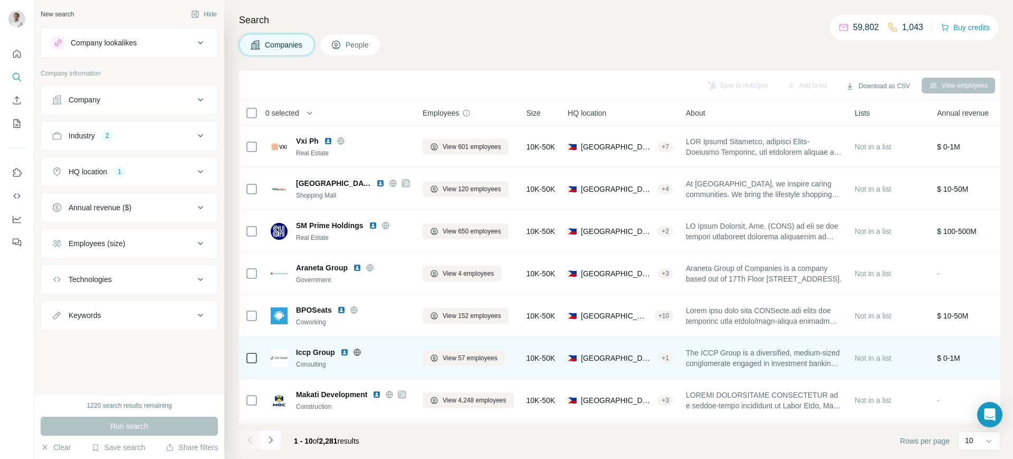
click at [344, 348] on img at bounding box center [344, 352] width 8 height 8
